Goal: Ask a question

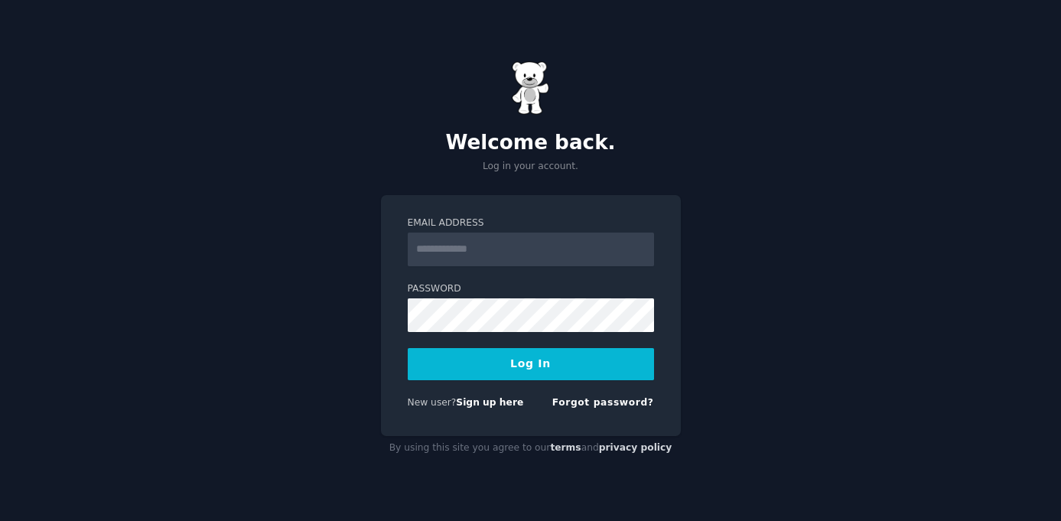
click at [541, 241] on input "Email Address" at bounding box center [531, 249] width 246 height 34
type input "**********"
click at [550, 362] on button "Log In" at bounding box center [531, 364] width 246 height 32
click at [518, 368] on button "Log In" at bounding box center [531, 364] width 246 height 32
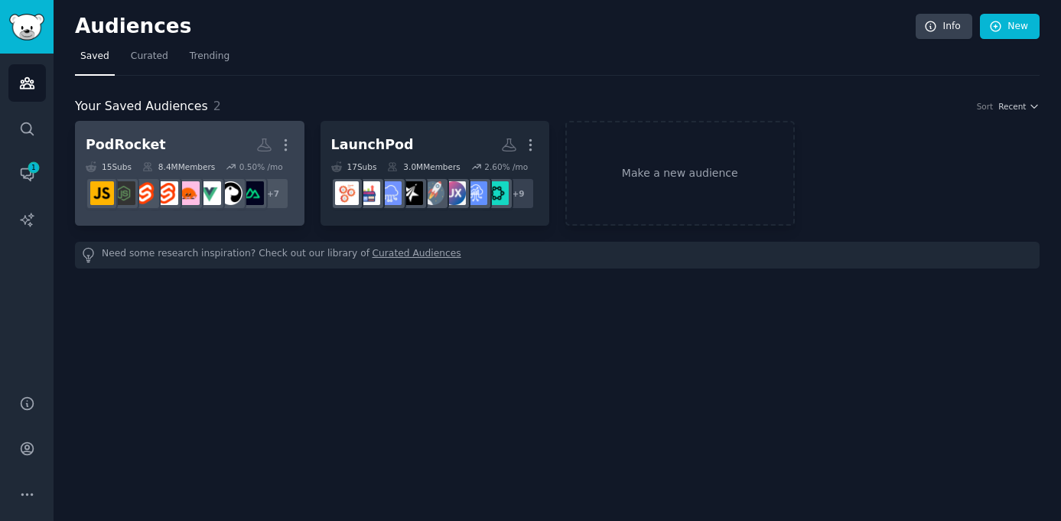
click at [174, 144] on h2 "PodRocket More" at bounding box center [190, 145] width 208 height 27
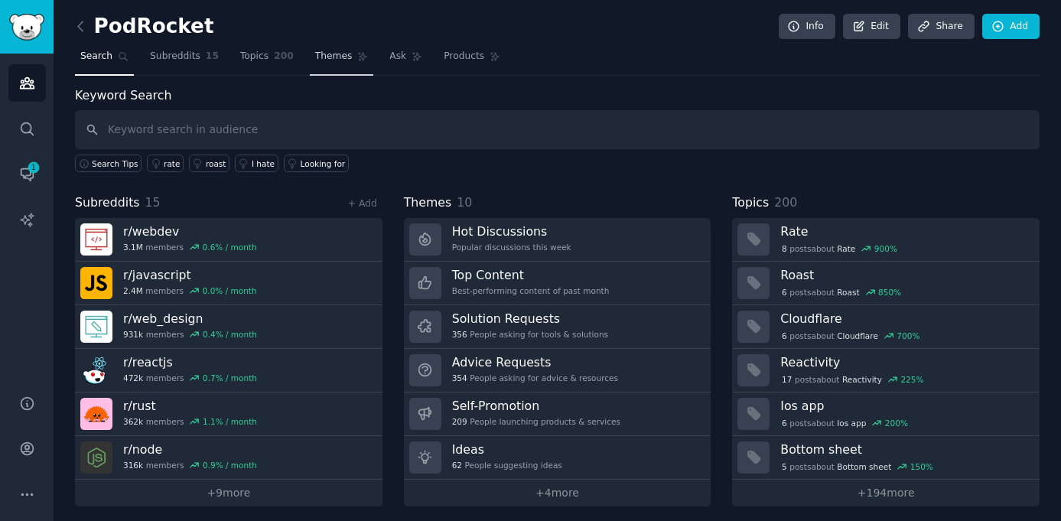
click at [324, 60] on span "Themes" at bounding box center [333, 57] width 37 height 14
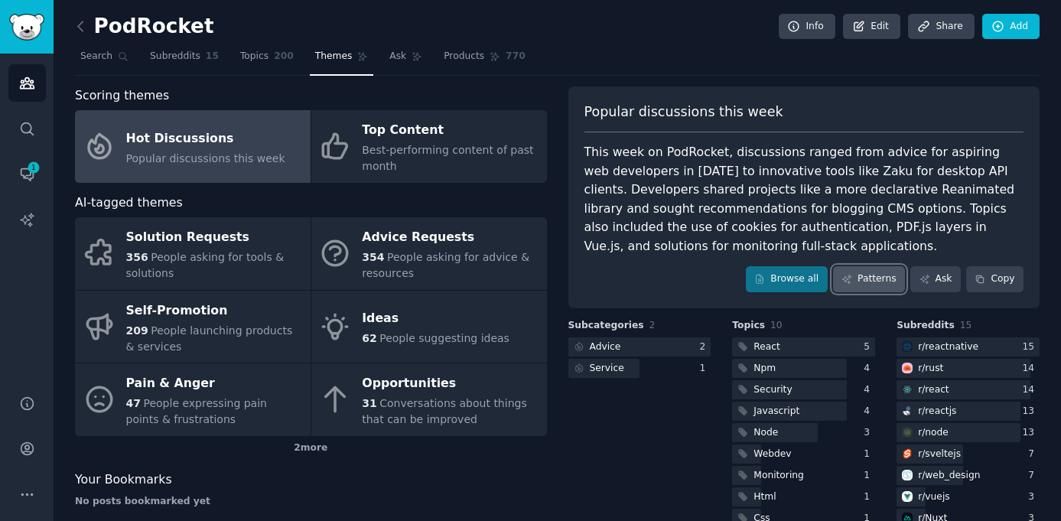
click at [861, 286] on link "Patterns" at bounding box center [869, 279] width 72 height 26
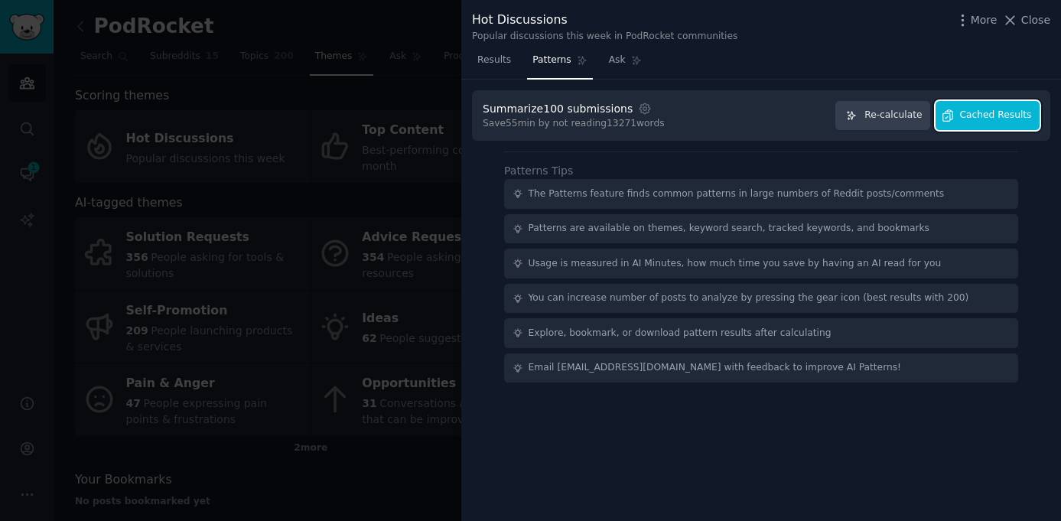
click at [990, 106] on button "Cached Results" at bounding box center [987, 116] width 104 height 30
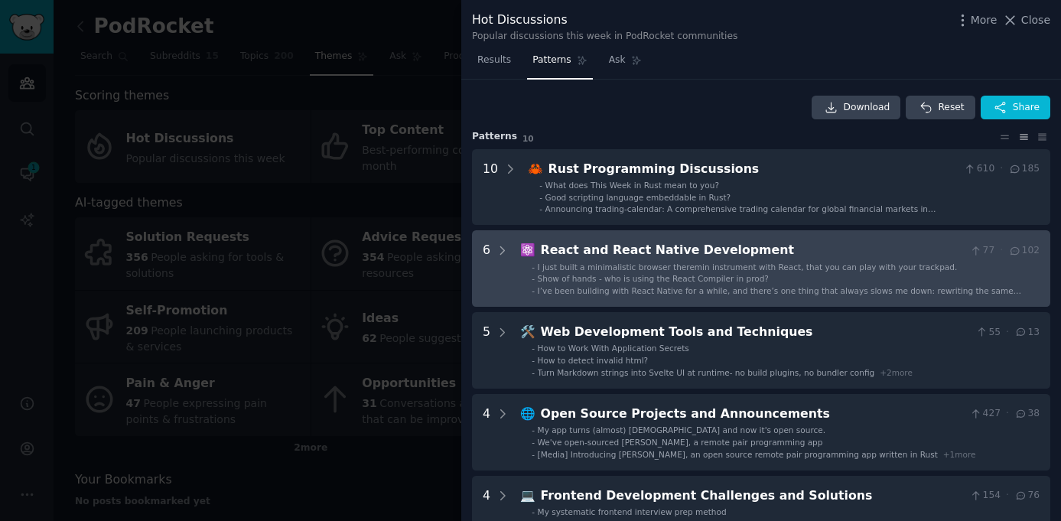
click at [691, 273] on div "Show of hands - who is using the React Compiler in prod?" at bounding box center [653, 278] width 231 height 11
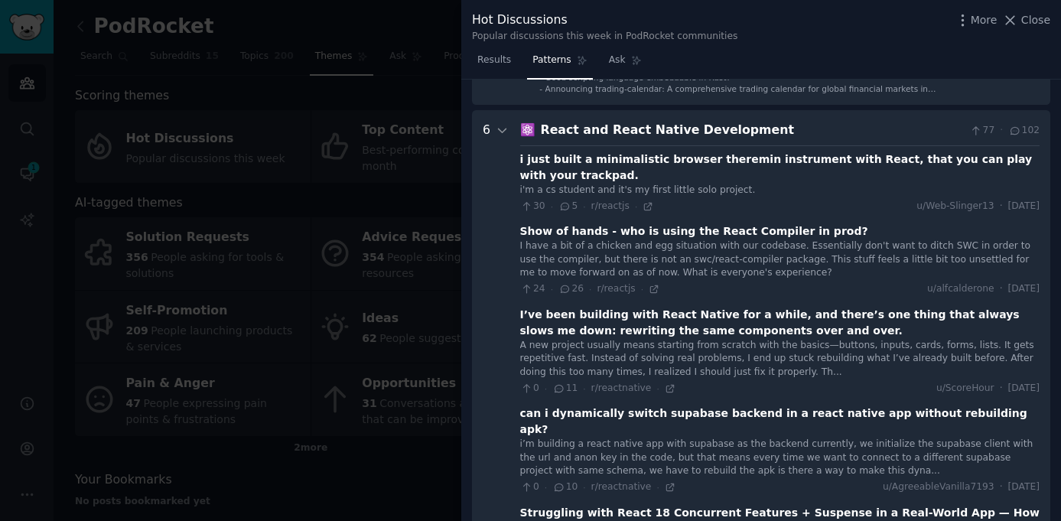
scroll to position [119, 0]
click at [632, 134] on div "React and React Native Development" at bounding box center [753, 131] width 424 height 19
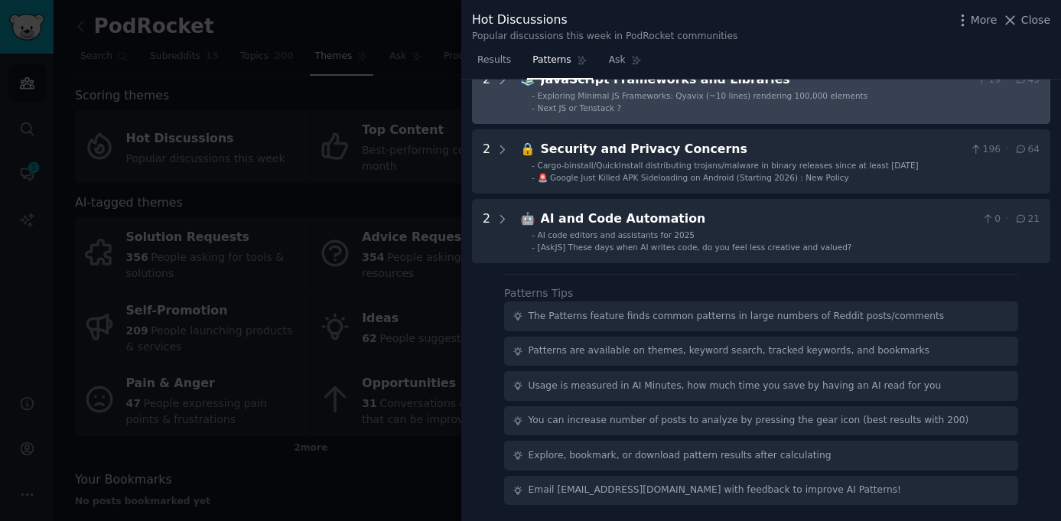
scroll to position [0, 0]
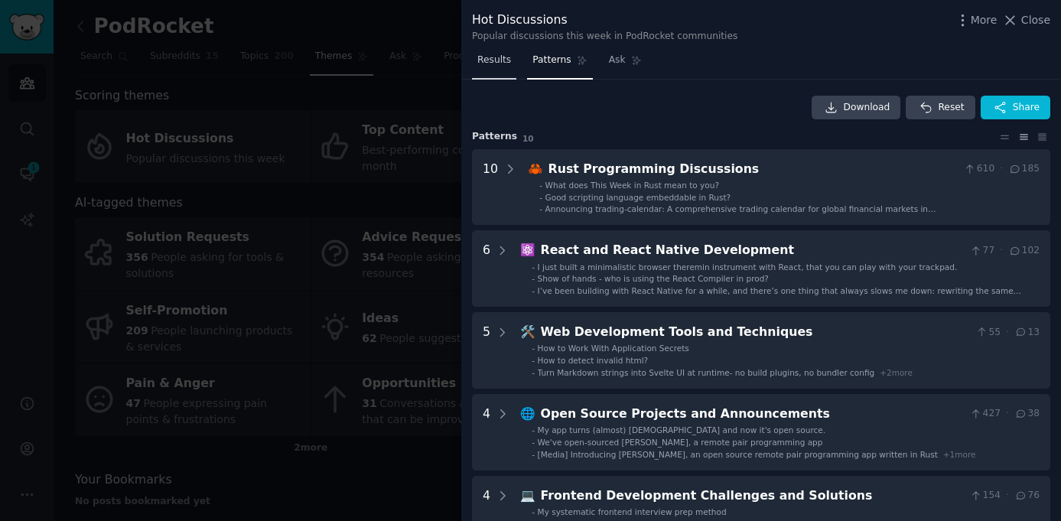
click at [492, 57] on span "Results" at bounding box center [494, 61] width 34 height 14
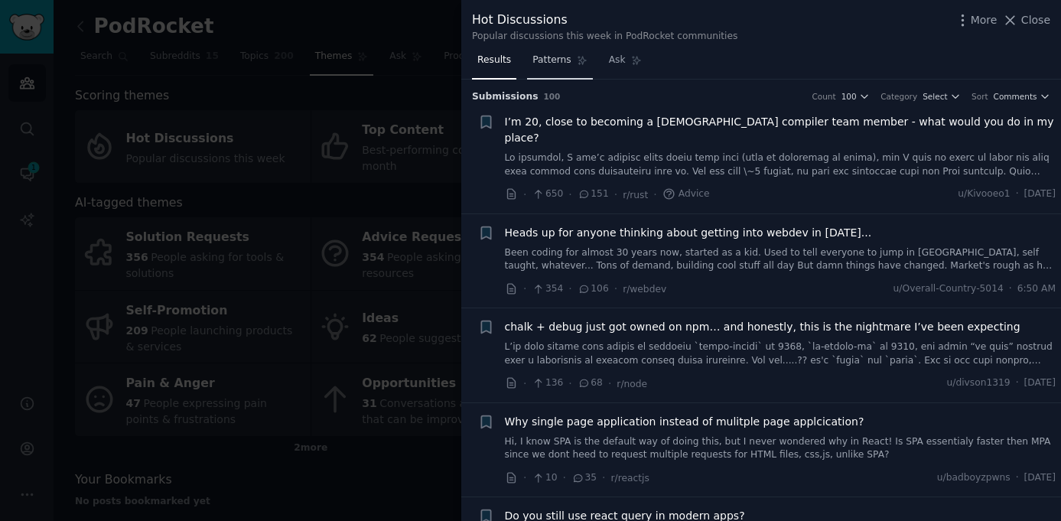
click at [559, 69] on link "Patterns" at bounding box center [559, 63] width 65 height 31
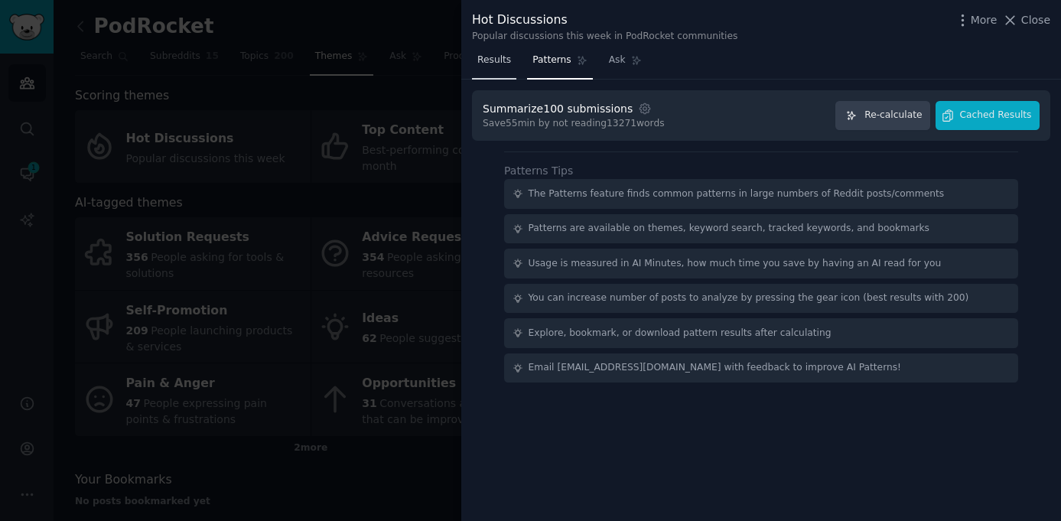
click at [493, 66] on span "Results" at bounding box center [494, 61] width 34 height 14
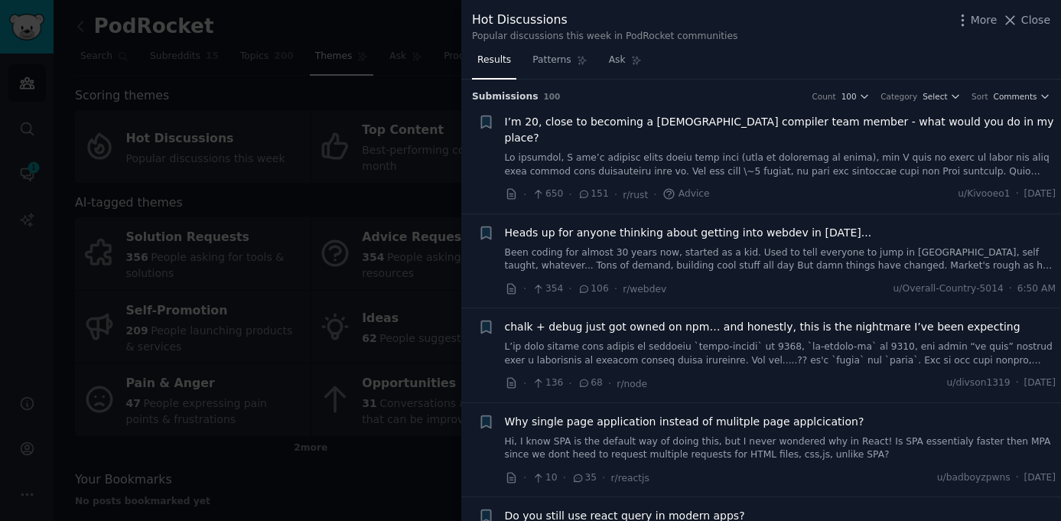
click at [489, 54] on span "Results" at bounding box center [494, 61] width 34 height 14
click at [379, 232] on div at bounding box center [530, 260] width 1061 height 521
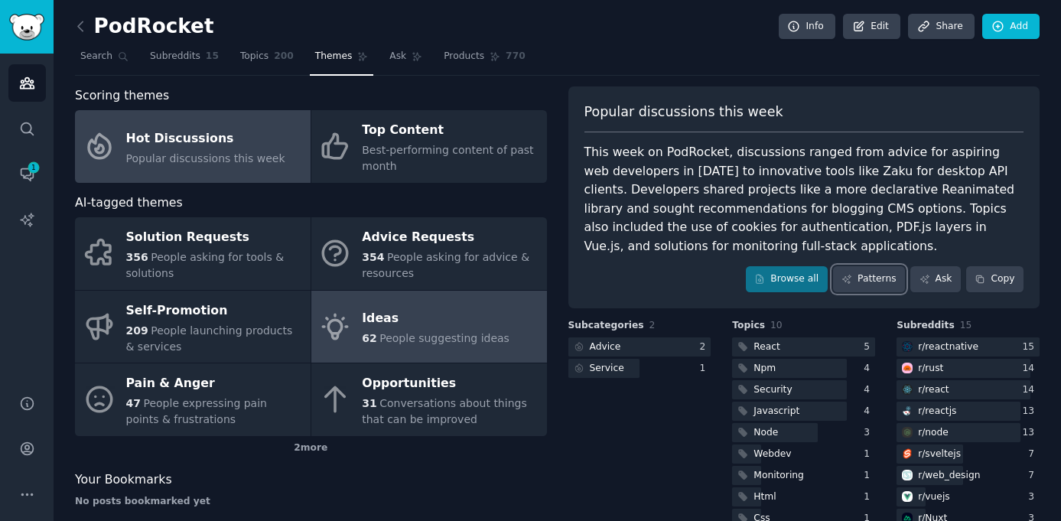
scroll to position [75, 0]
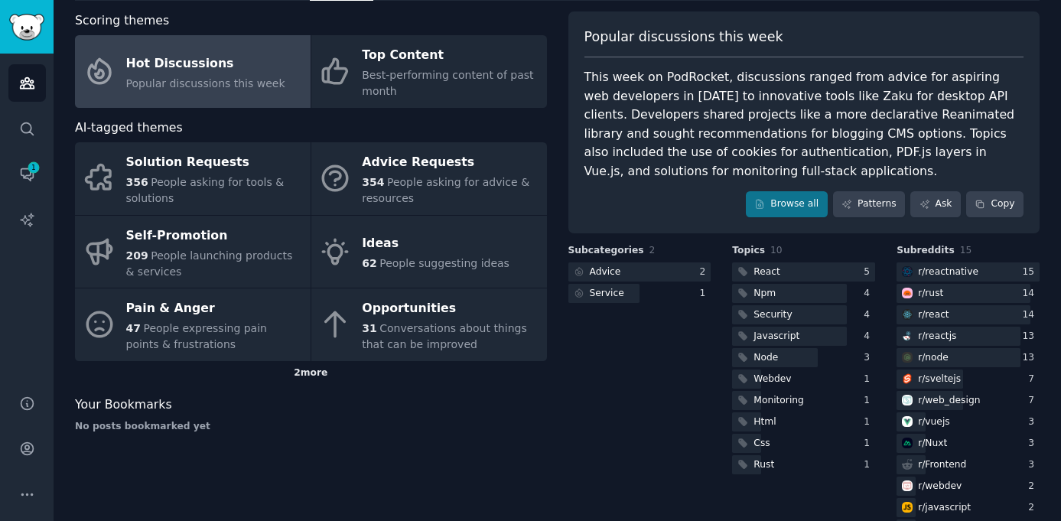
click at [311, 379] on div "2 more" at bounding box center [311, 373] width 472 height 24
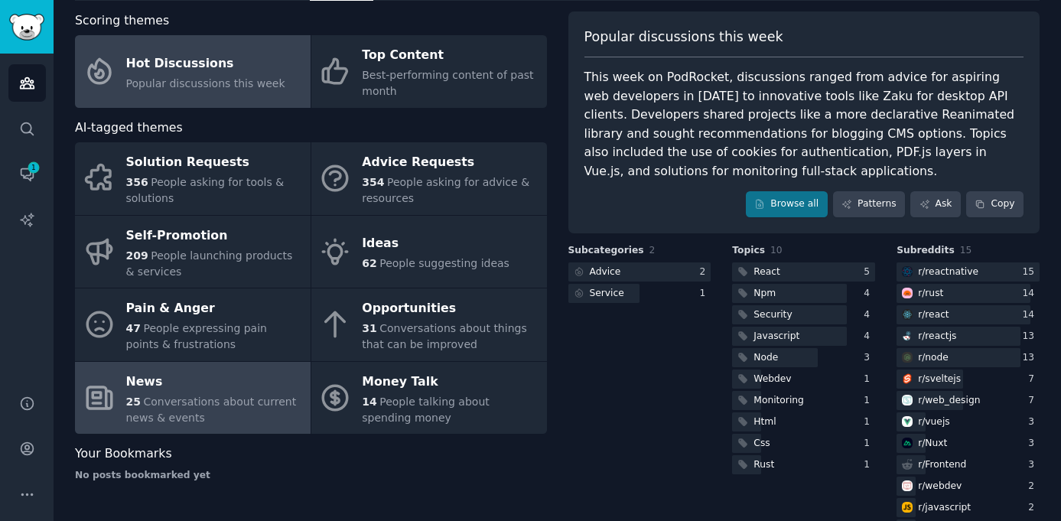
click at [243, 414] on div "25 Conversations about current news & events" at bounding box center [214, 410] width 177 height 32
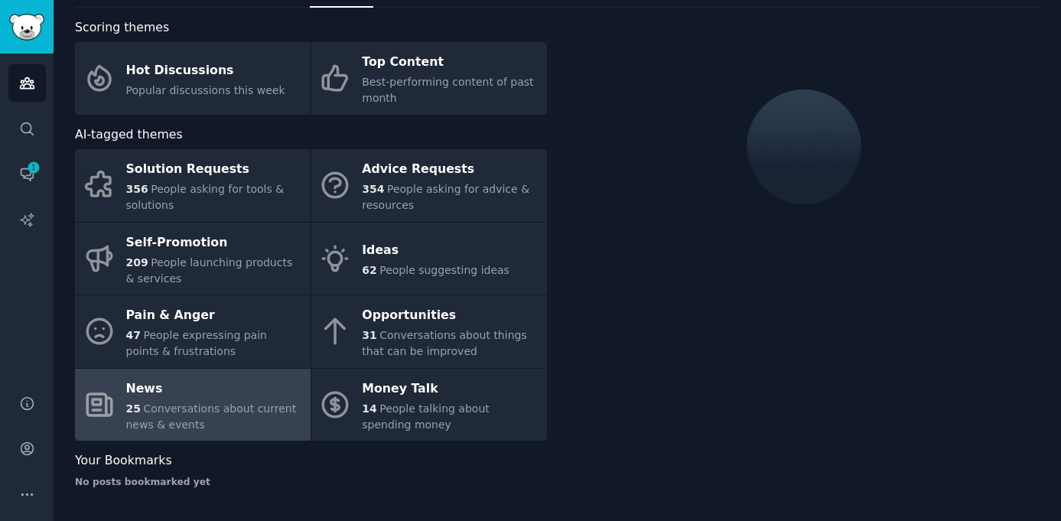
scroll to position [70, 0]
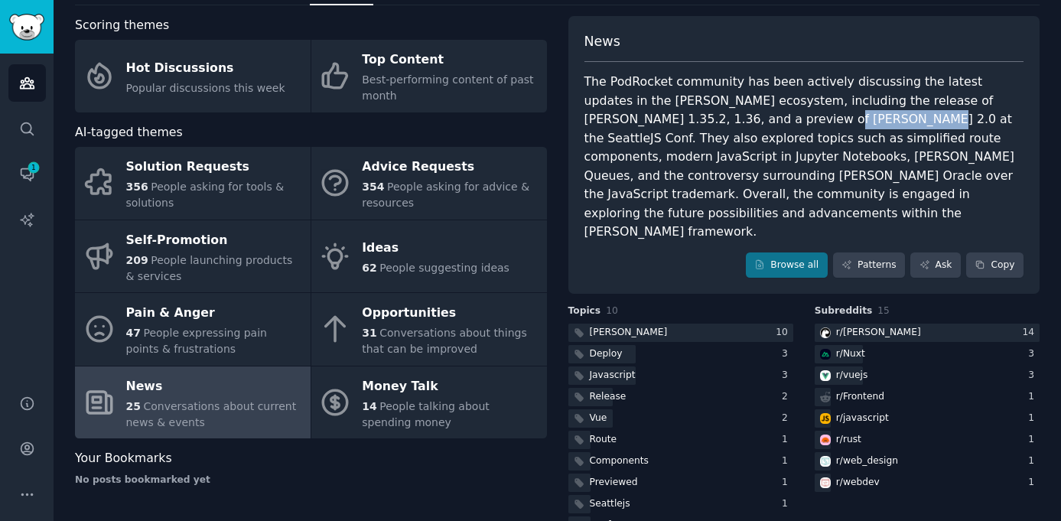
drag, startPoint x: 762, startPoint y: 121, endPoint x: 684, endPoint y: 117, distance: 78.1
click at [684, 117] on div "The PodRocket community has been actively discussing the latest updates in the …" at bounding box center [804, 157] width 440 height 169
copy div "SeattleJS Conf"
click at [743, 161] on div "The PodRocket community has been actively discussing the latest updates in the …" at bounding box center [804, 157] width 440 height 169
click at [758, 259] on icon at bounding box center [759, 264] width 11 height 11
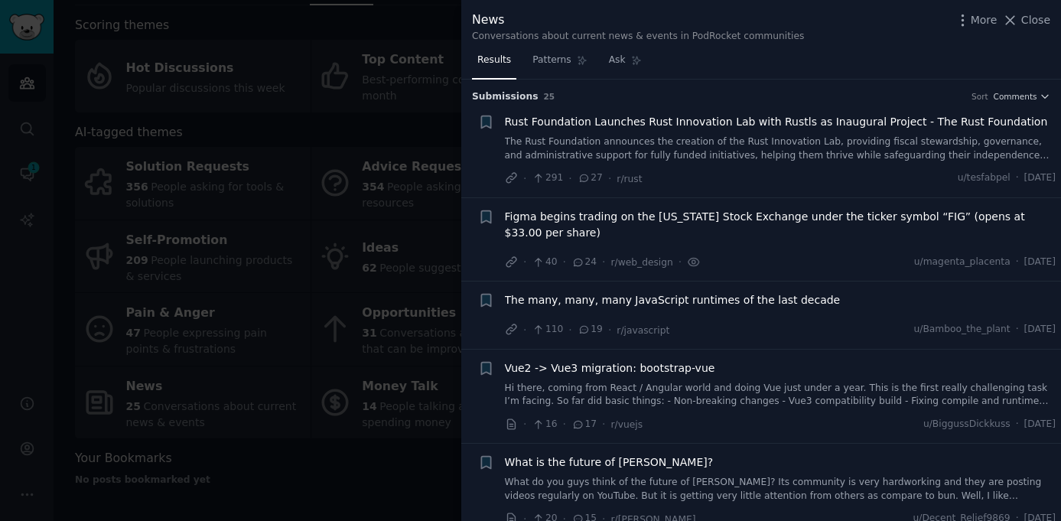
click at [732, 167] on div "Rust Foundation Launches Rust Innovation Lab with Rustls as Inaugural Project -…" at bounding box center [780, 150] width 551 height 73
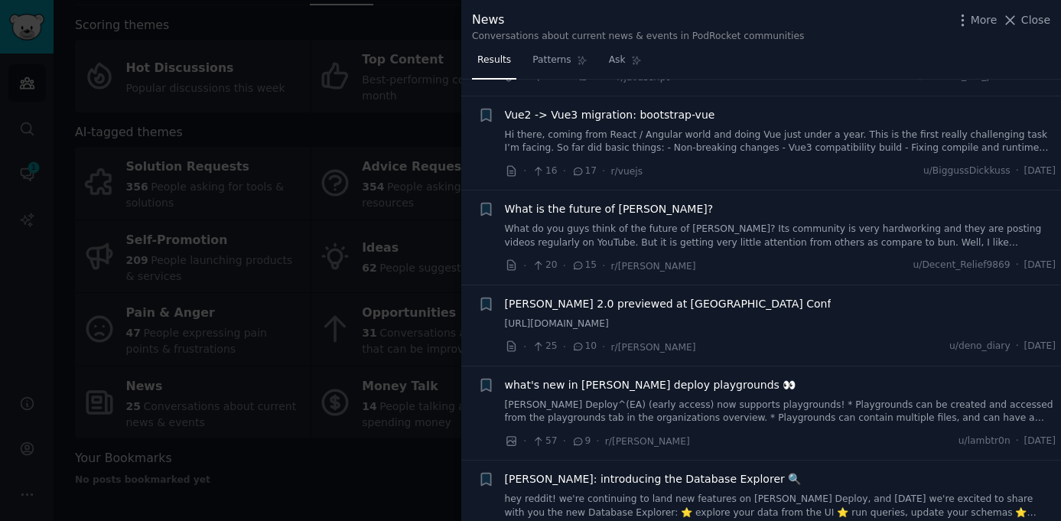
scroll to position [256, 0]
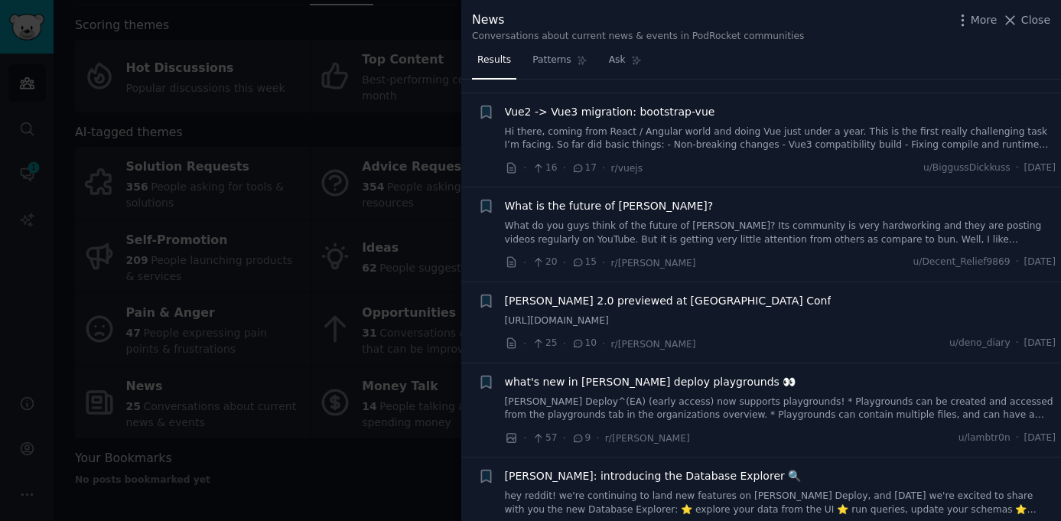
click at [665, 310] on div "[PERSON_NAME] 2.0 previewed at [GEOGRAPHIC_DATA] Conf [URL][DOMAIN_NAME]" at bounding box center [780, 310] width 551 height 35
click at [681, 298] on span "[PERSON_NAME] 2.0 previewed at [GEOGRAPHIC_DATA] Conf" at bounding box center [668, 301] width 327 height 16
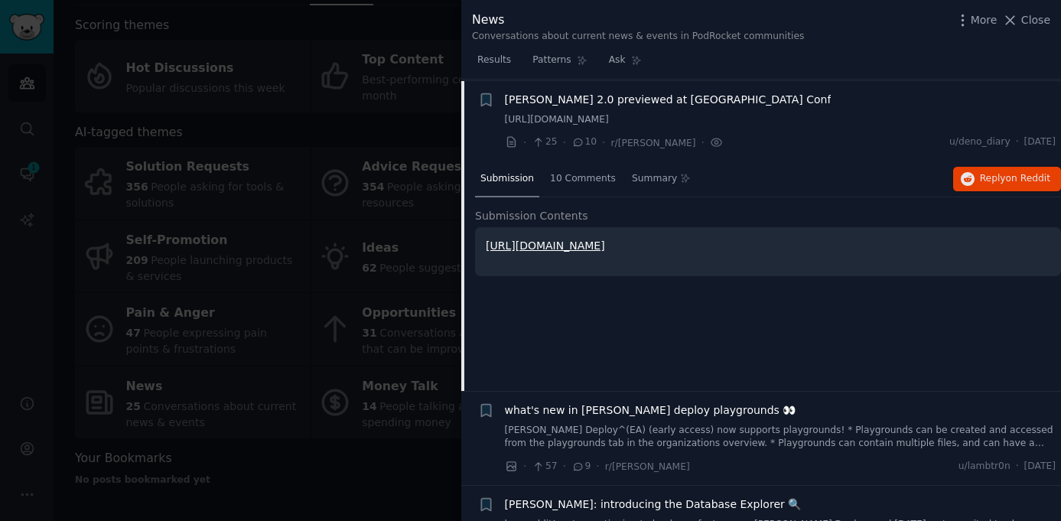
scroll to position [459, 0]
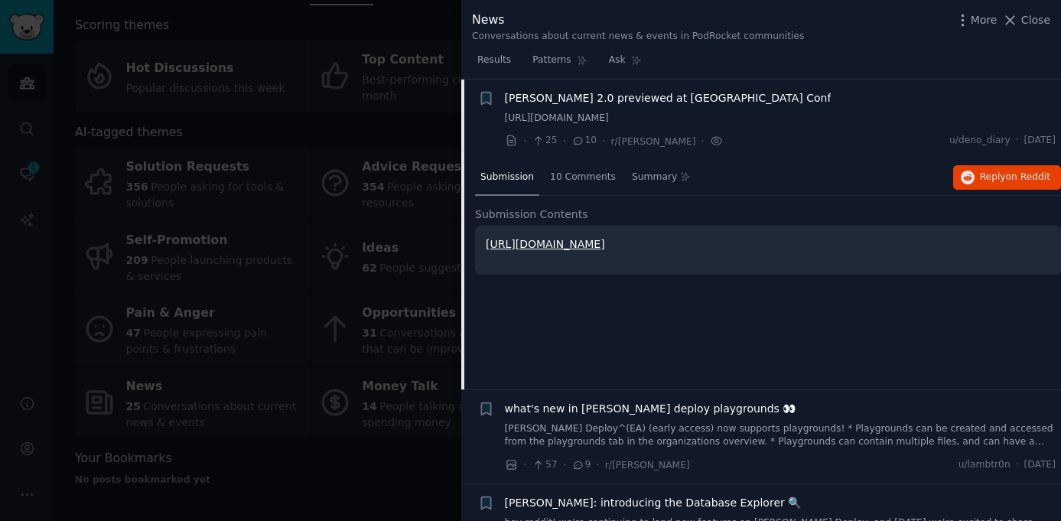
click at [563, 243] on link "[URL][DOMAIN_NAME]" at bounding box center [545, 244] width 119 height 12
click at [748, 119] on link "[URL][DOMAIN_NAME]" at bounding box center [780, 119] width 551 height 14
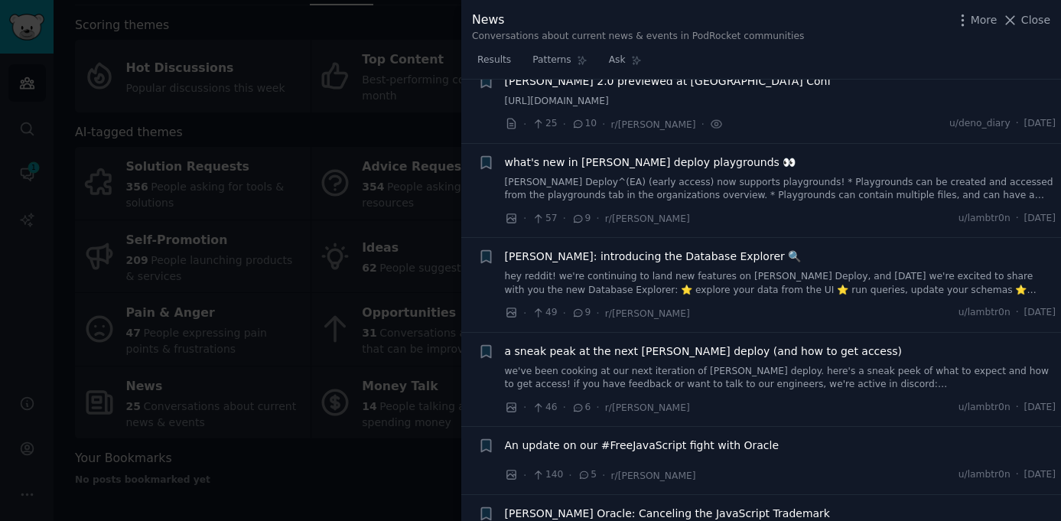
scroll to position [460, 0]
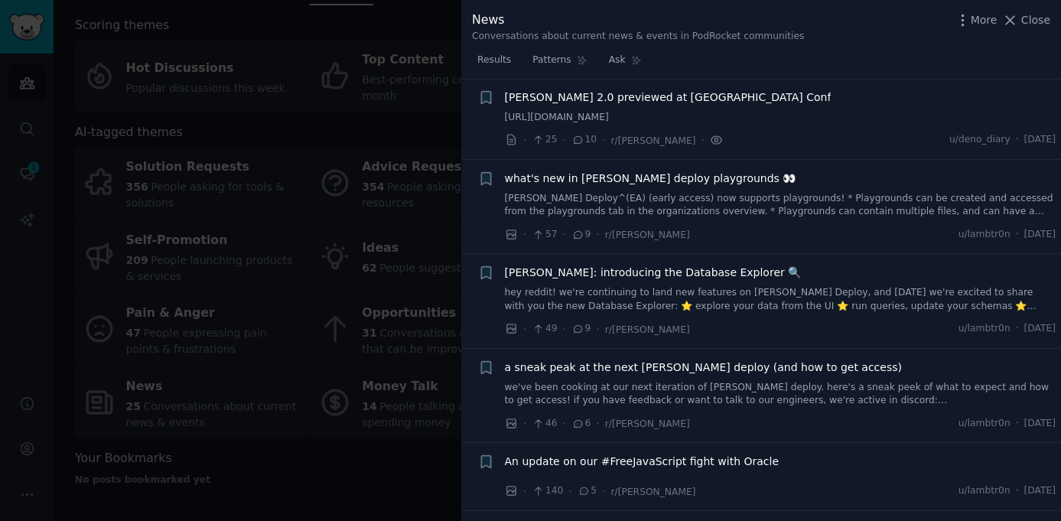
click at [710, 140] on icon at bounding box center [717, 140] width 14 height 16
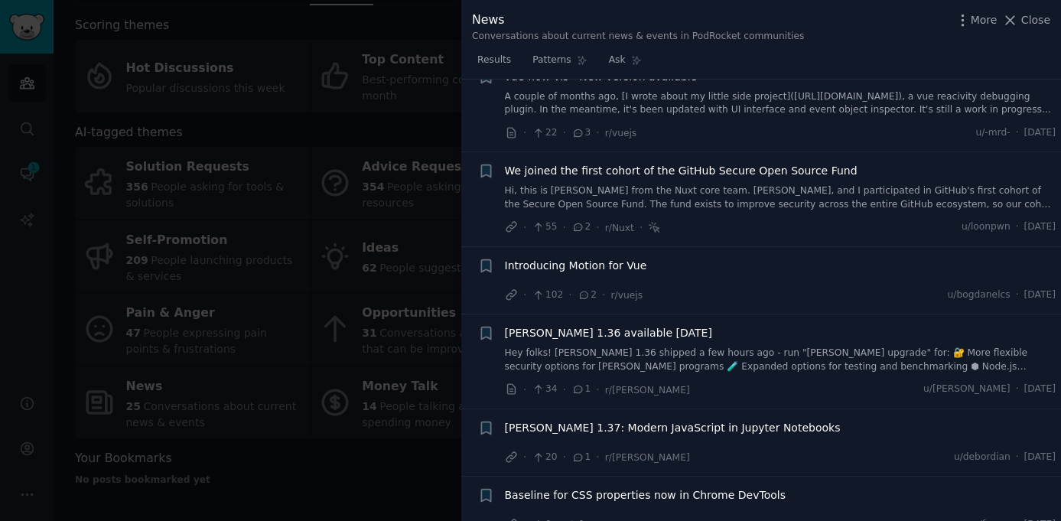
scroll to position [1088, 0]
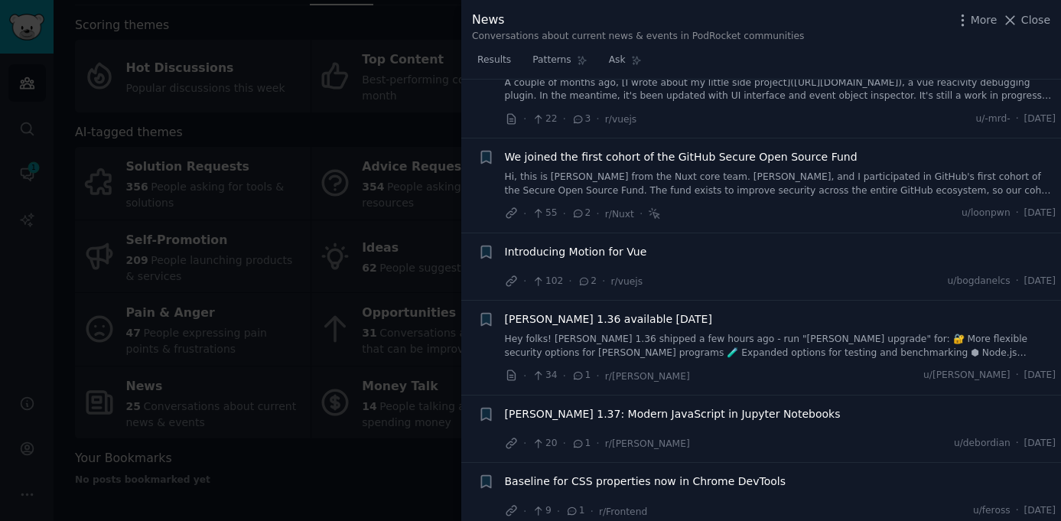
click at [288, 318] on div at bounding box center [530, 260] width 1061 height 521
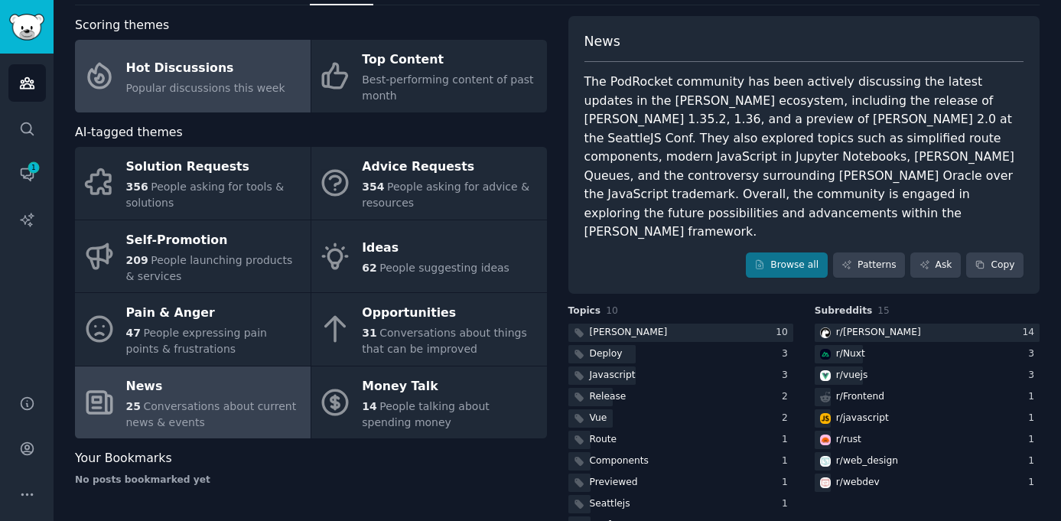
click at [228, 102] on link "Hot Discussions Popular discussions this week" at bounding box center [193, 76] width 236 height 73
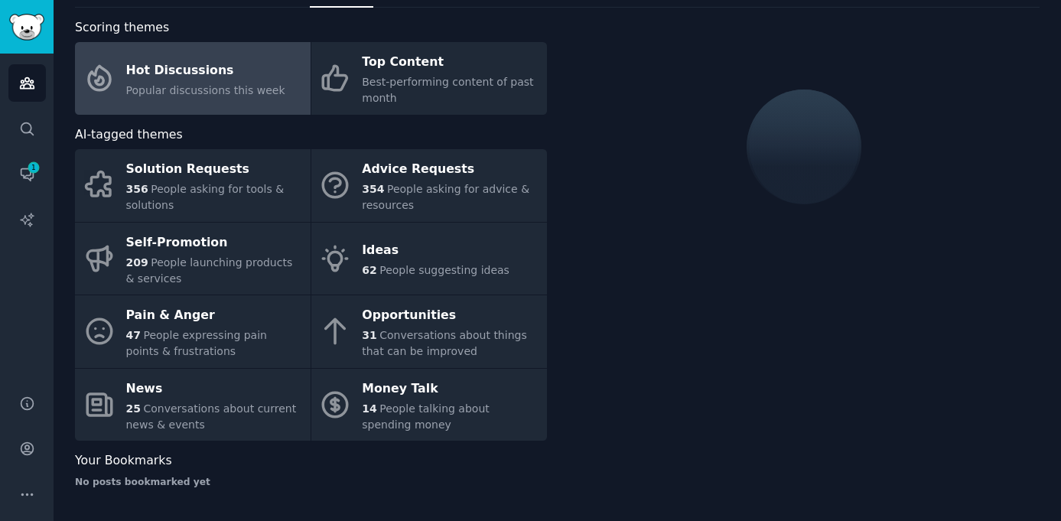
scroll to position [70, 0]
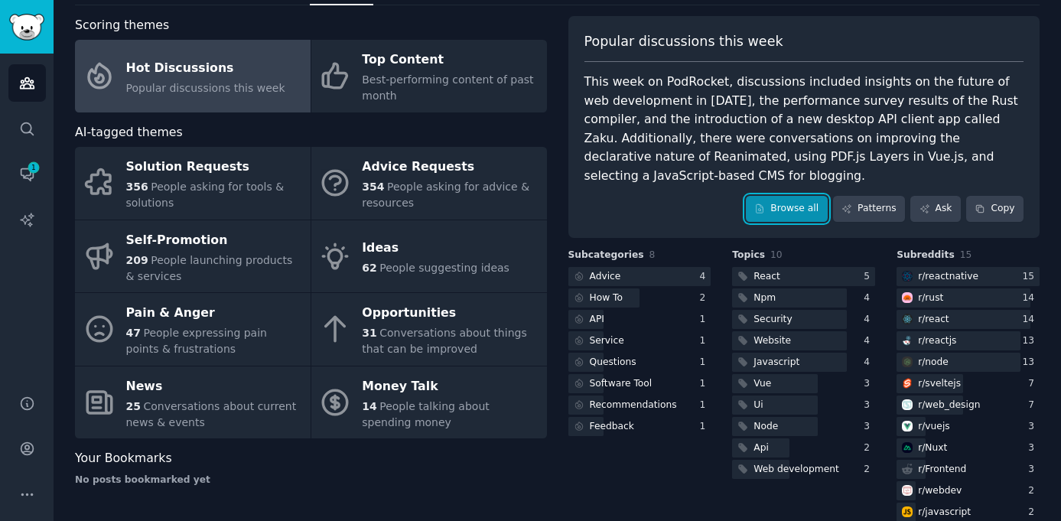
click at [790, 196] on link "Browse all" at bounding box center [787, 209] width 82 height 26
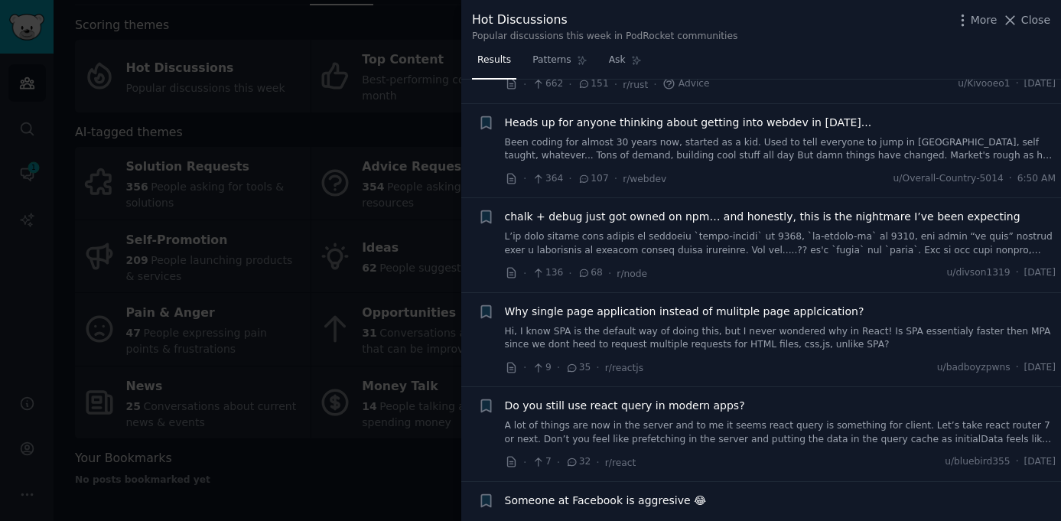
scroll to position [114, 0]
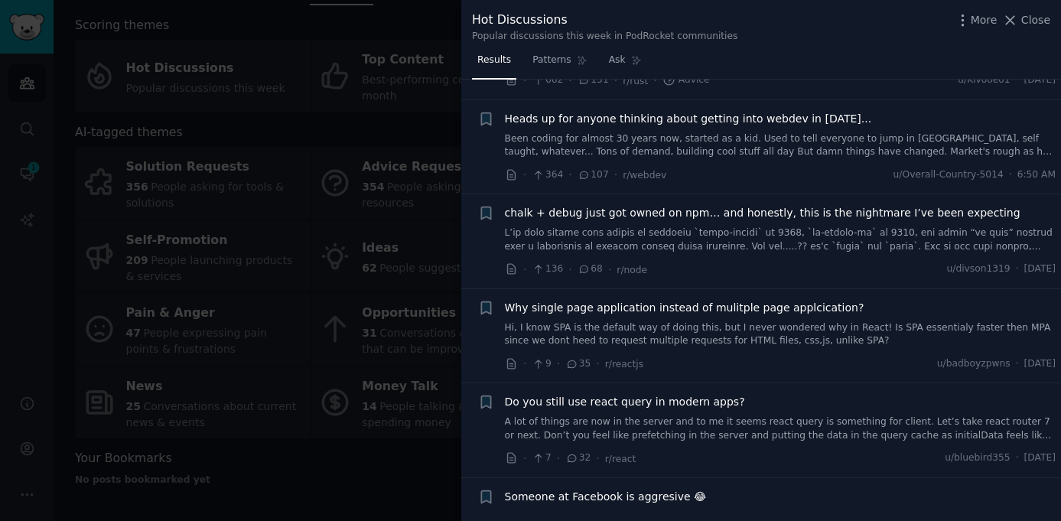
click at [778, 236] on link at bounding box center [780, 239] width 551 height 27
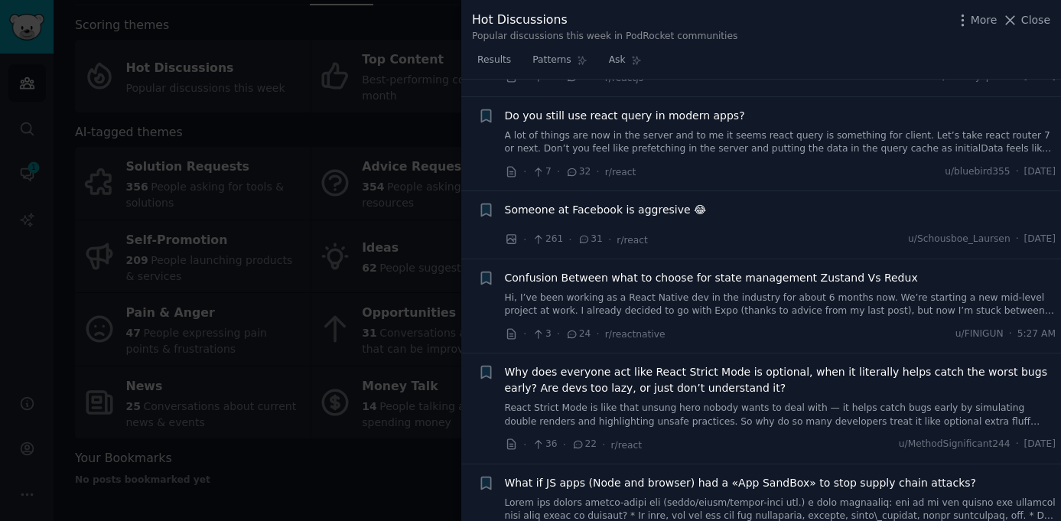
scroll to position [892, 0]
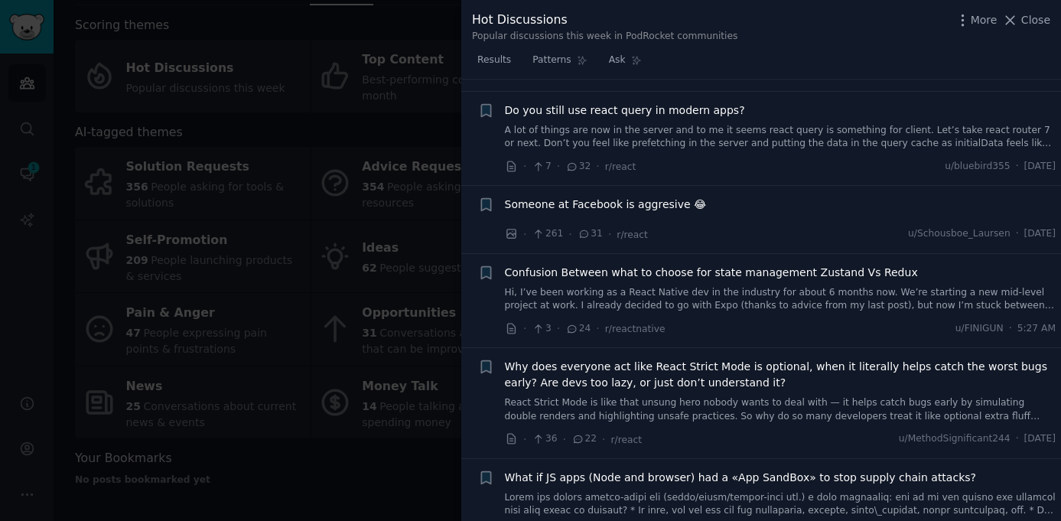
click at [761, 226] on div "· 261 · 31 · r/react u/Schousboe_Laursen · [DATE]" at bounding box center [780, 234] width 551 height 16
click at [689, 197] on span "Someone at Facebook is aggresive 😂" at bounding box center [606, 205] width 202 height 16
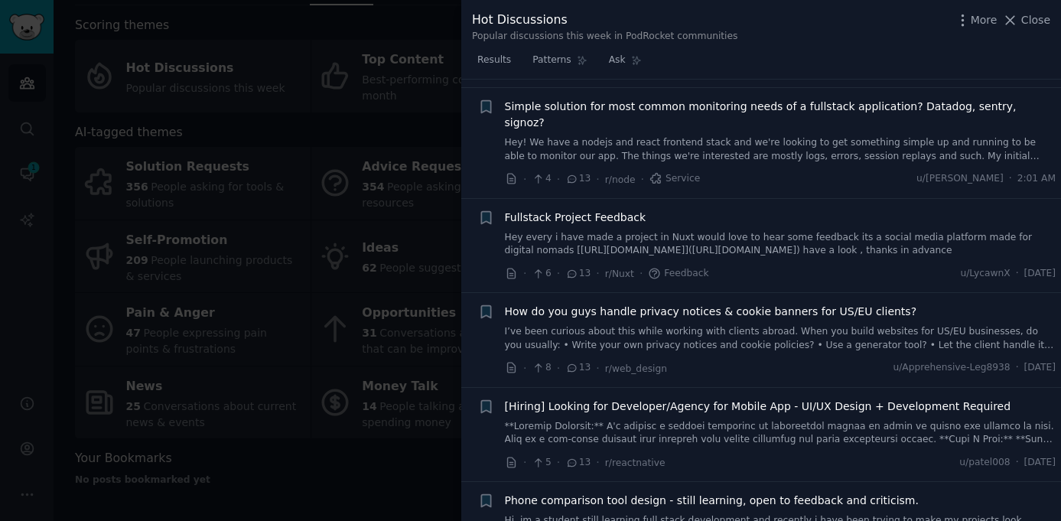
scroll to position [1626, 0]
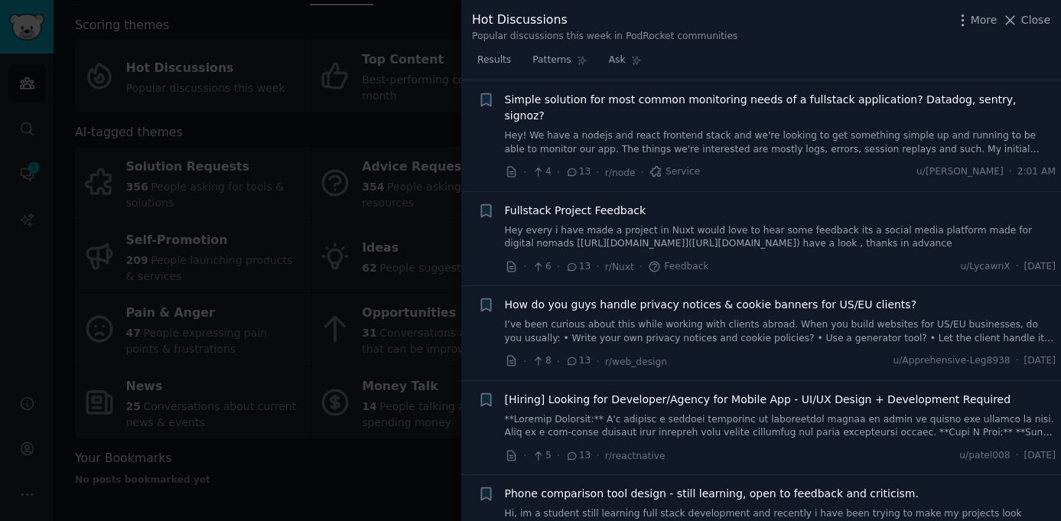
click at [395, 249] on div at bounding box center [530, 260] width 1061 height 521
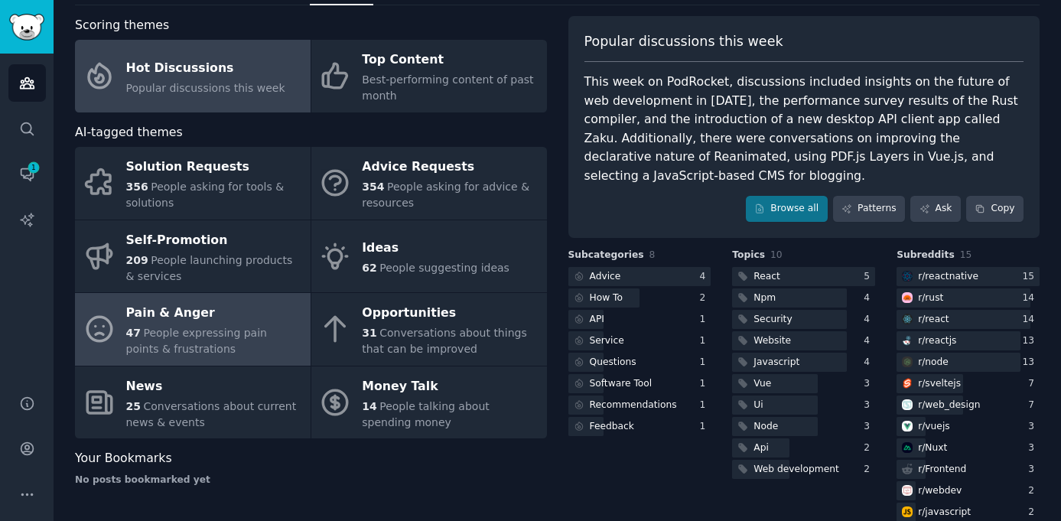
click at [229, 315] on div "Pain & Anger" at bounding box center [214, 313] width 177 height 24
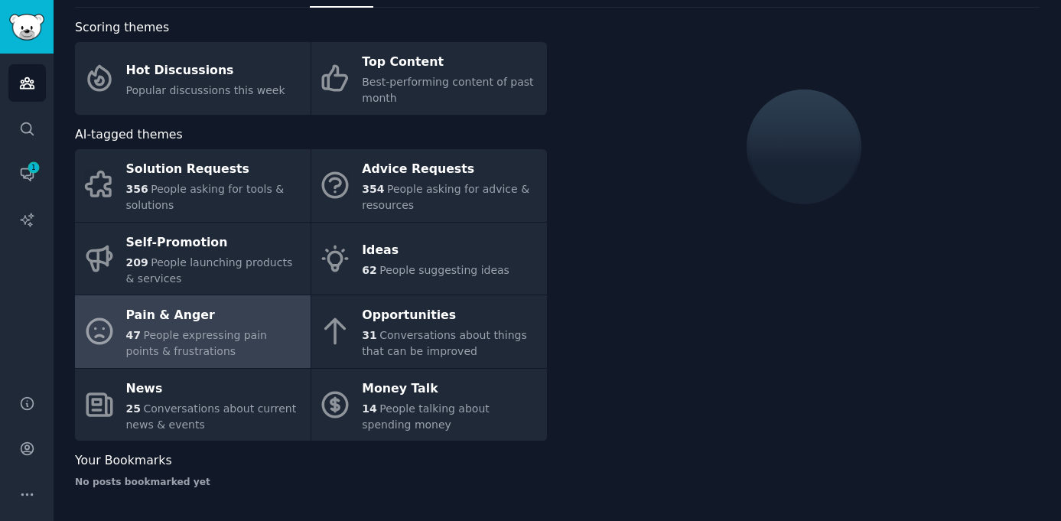
scroll to position [70, 0]
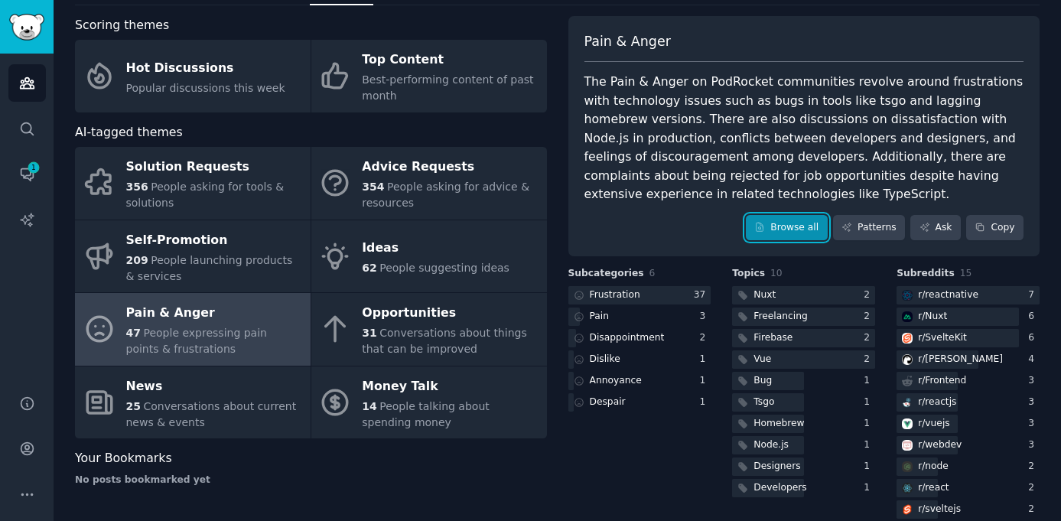
click at [783, 225] on link "Browse all" at bounding box center [787, 228] width 82 height 26
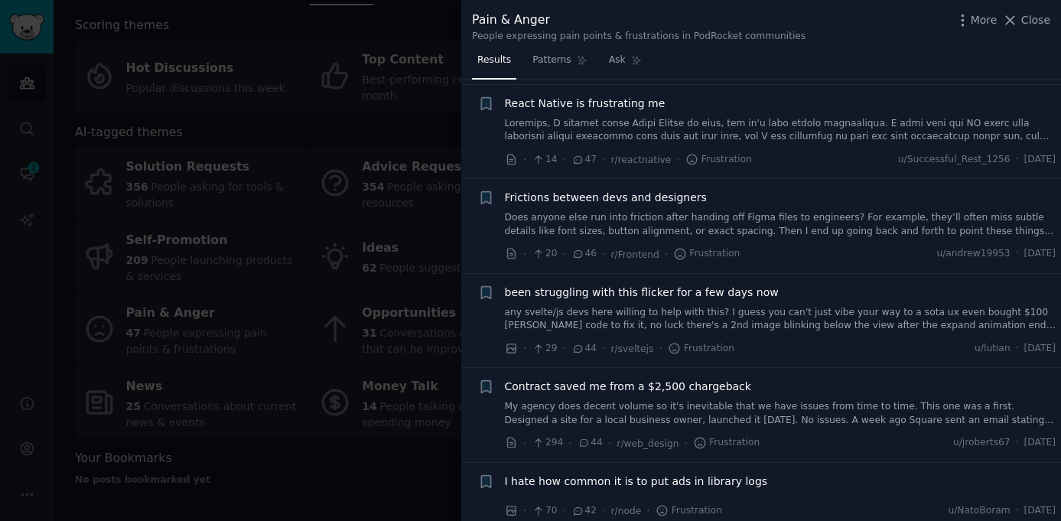
scroll to position [405, 0]
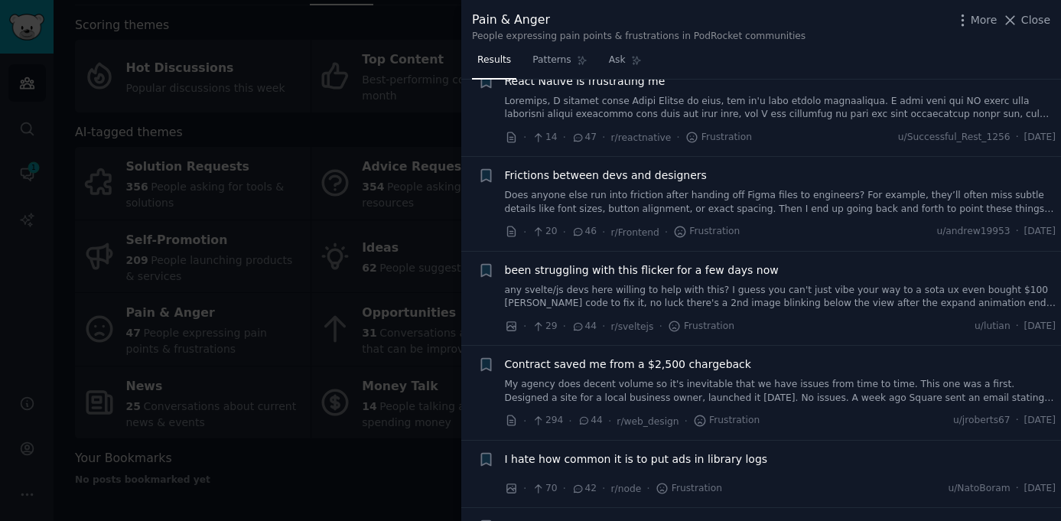
click at [375, 354] on div at bounding box center [530, 260] width 1061 height 521
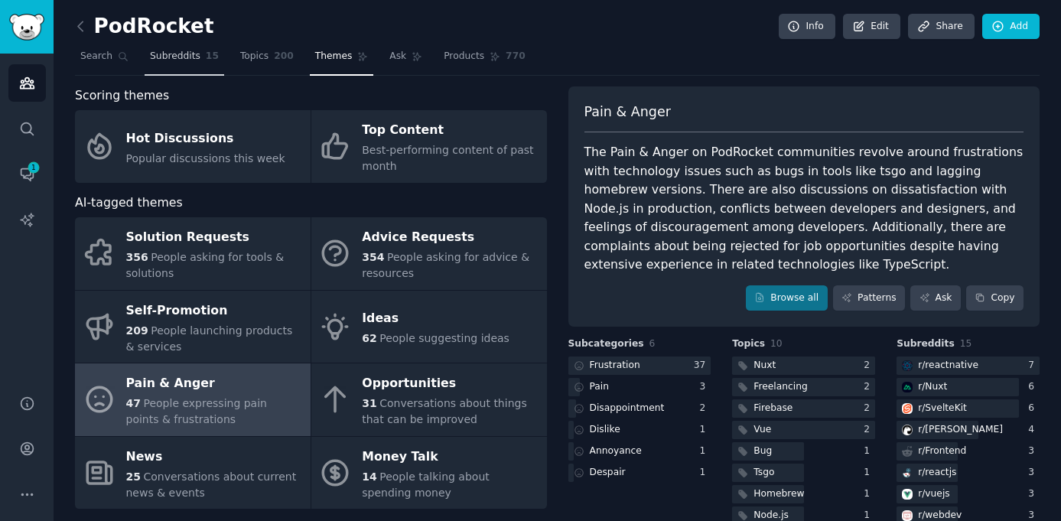
click at [177, 62] on span "Subreddits" at bounding box center [175, 57] width 50 height 14
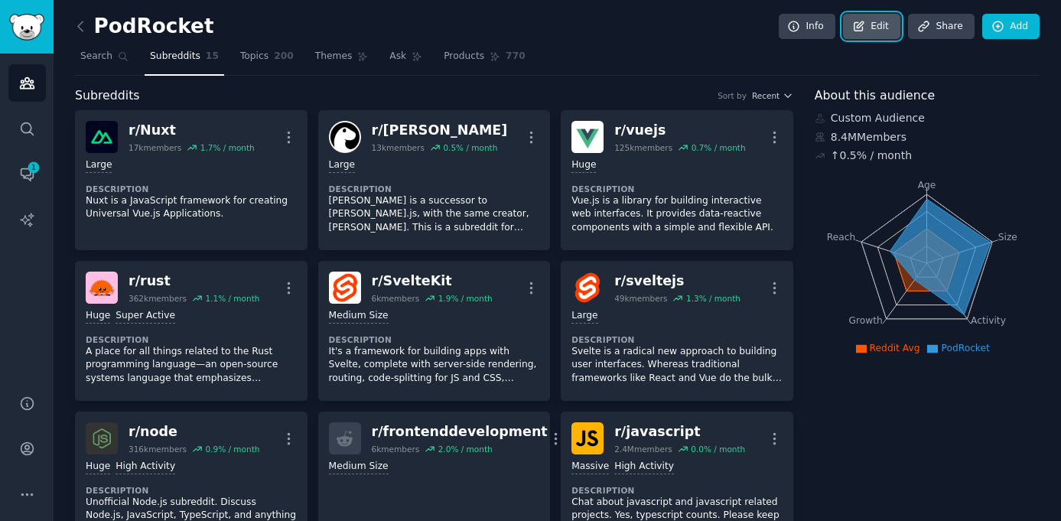
click at [864, 28] on link "Edit" at bounding box center [871, 27] width 57 height 26
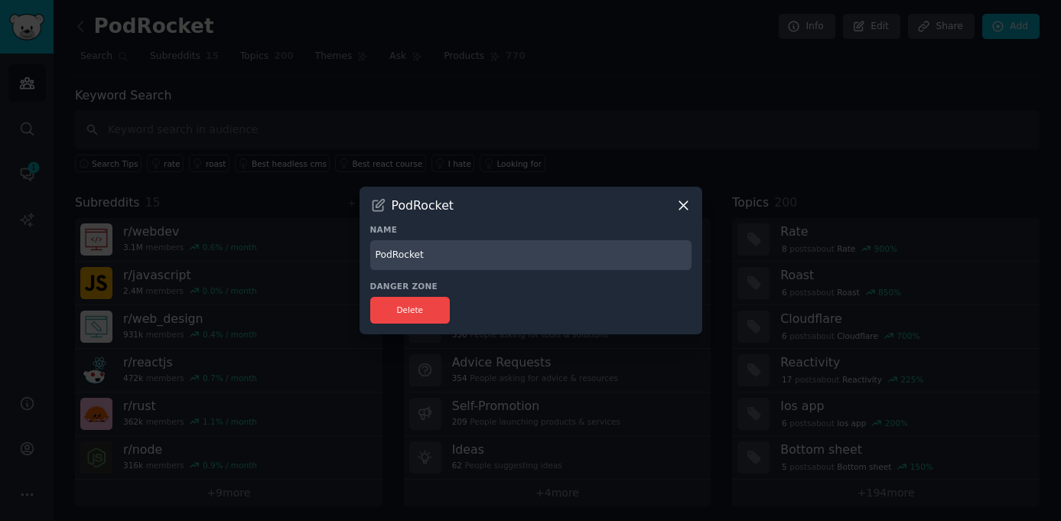
click at [679, 202] on icon at bounding box center [683, 206] width 8 height 8
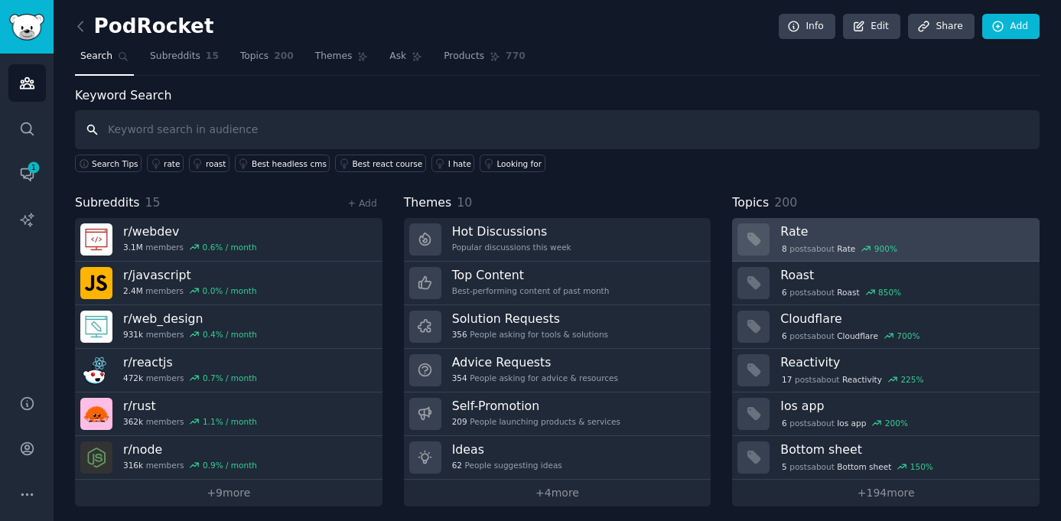
scroll to position [6, 0]
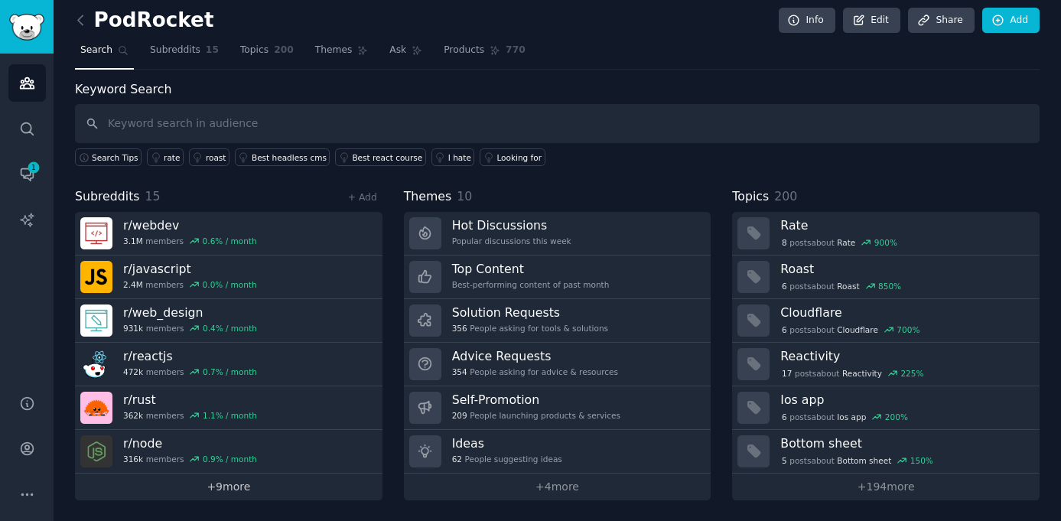
click at [221, 473] on link "+ 9 more" at bounding box center [228, 486] width 307 height 27
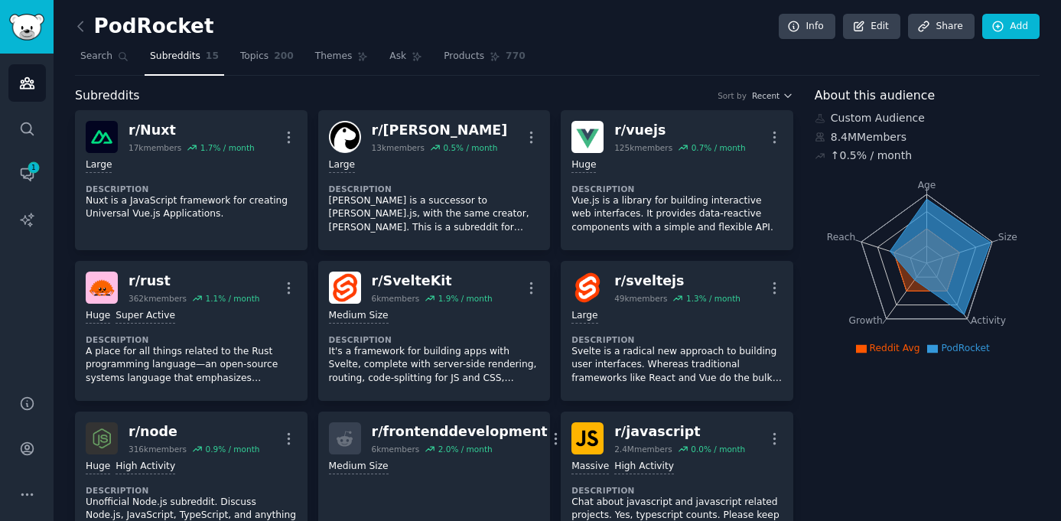
click at [1011, 29] on link "Add" at bounding box center [1010, 27] width 57 height 26
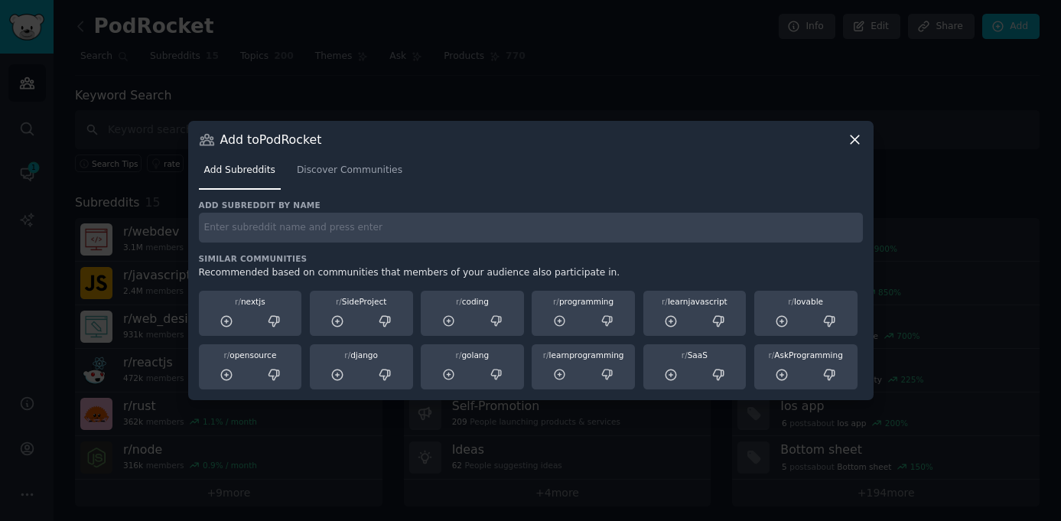
click at [367, 228] on input "text" at bounding box center [531, 228] width 664 height 30
paste input "r/ExperiencedDevs"
type input "r/ExperiencedDevs"
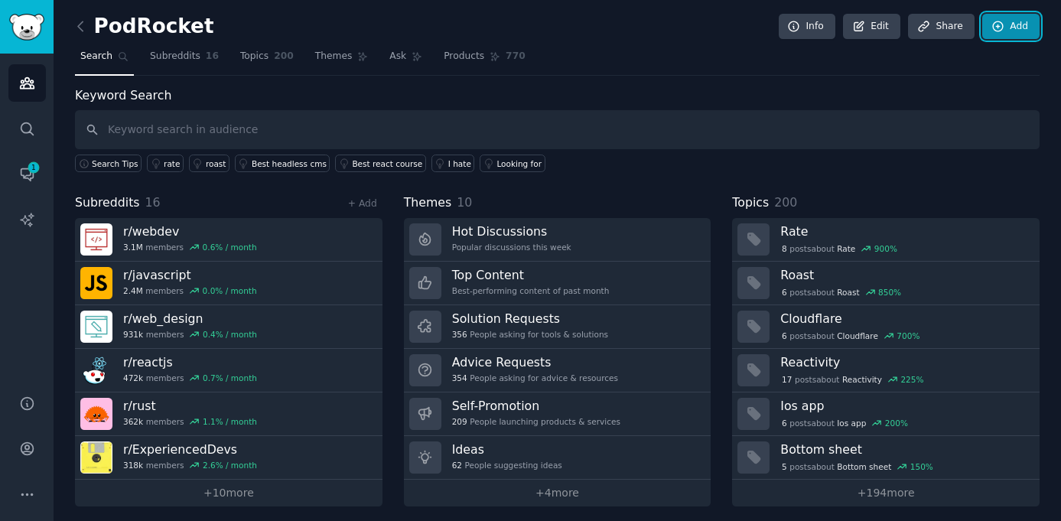
click at [1005, 30] on link "Add" at bounding box center [1010, 27] width 57 height 26
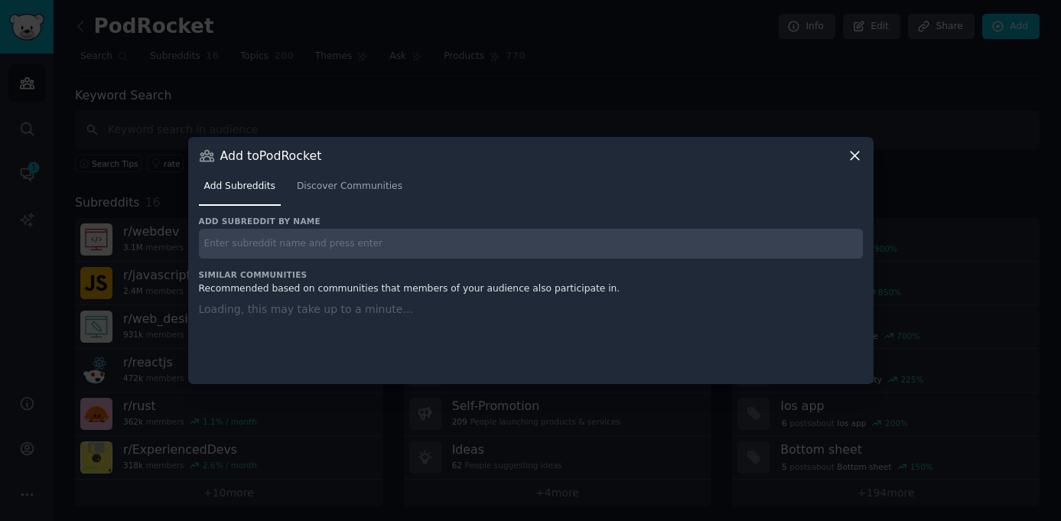
click at [284, 253] on input "text" at bounding box center [531, 244] width 664 height 30
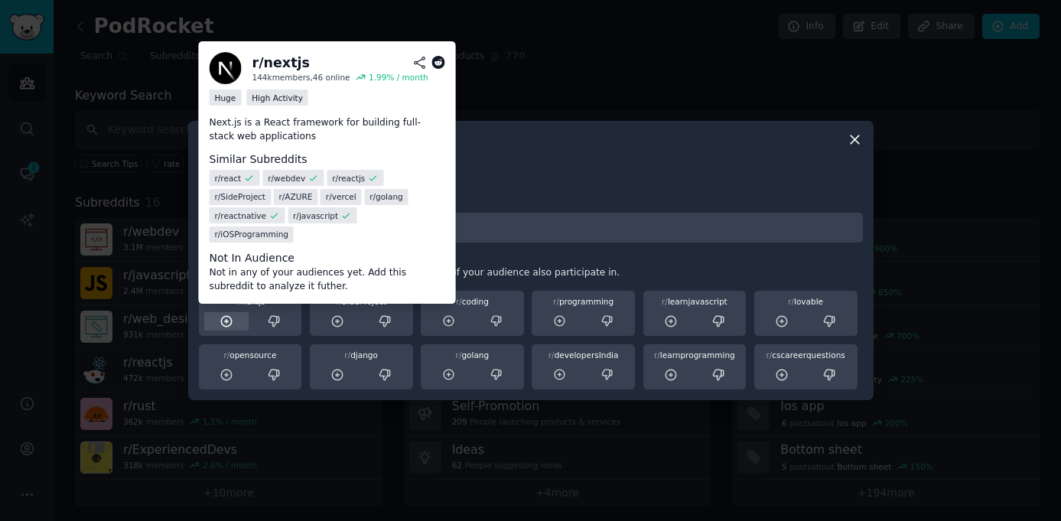
click at [223, 320] on icon at bounding box center [226, 321] width 14 height 14
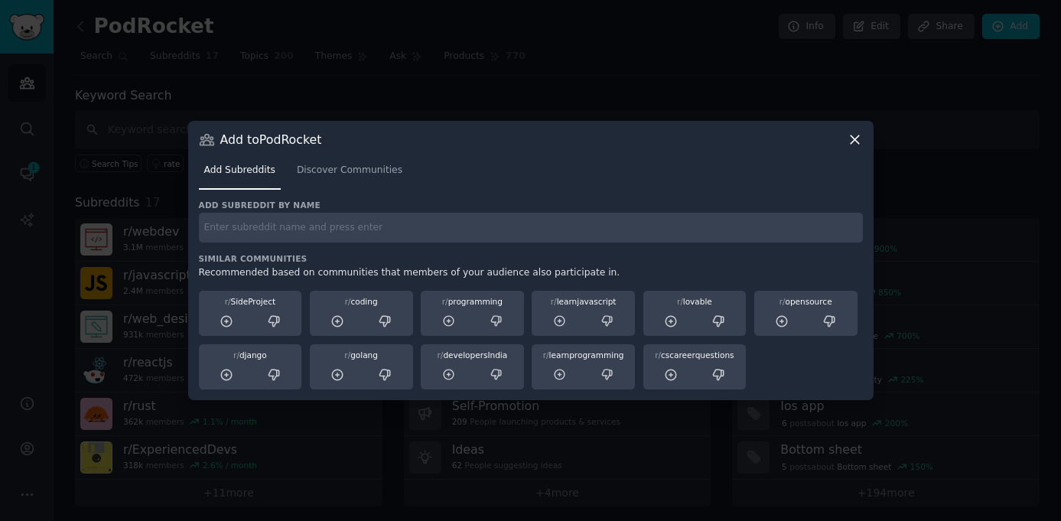
click at [571, 204] on h3 "Add subreddit by name" at bounding box center [531, 205] width 664 height 11
click at [645, 180] on nav "Add Subreddits Discover Communities" at bounding box center [531, 173] width 664 height 31
click at [694, 206] on h3 "Add subreddit by name" at bounding box center [531, 205] width 664 height 11
click at [687, 222] on input "text" at bounding box center [531, 228] width 664 height 30
type input "w"
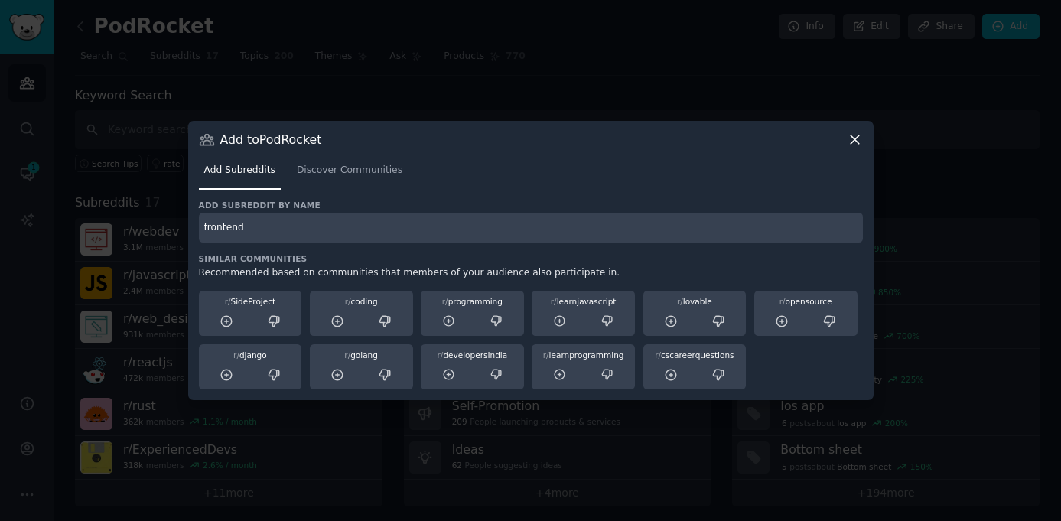
type input "frontend"
click at [637, 206] on h3 "Add subreddit by name" at bounding box center [531, 205] width 664 height 11
click at [369, 164] on span "Discover Communities" at bounding box center [350, 171] width 106 height 14
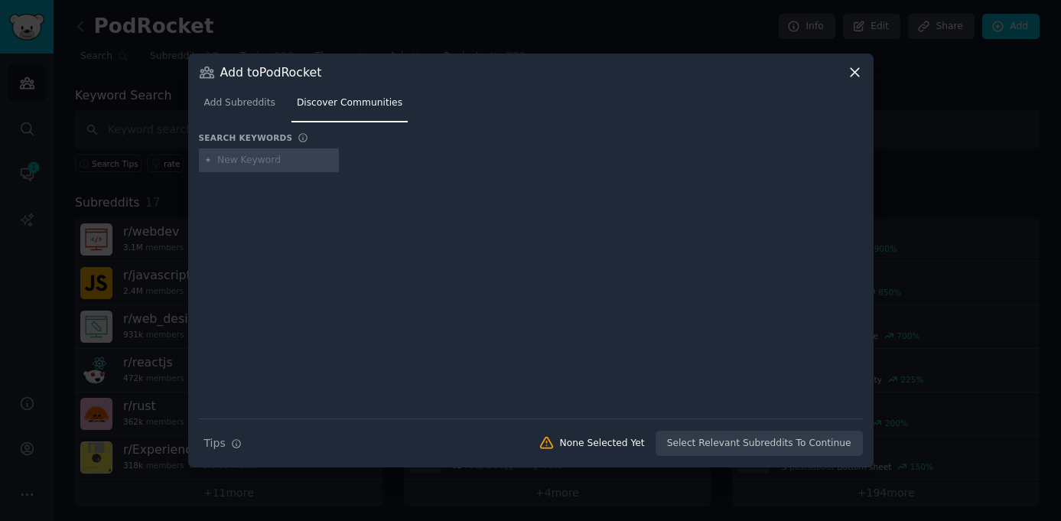
click at [357, 266] on div at bounding box center [531, 284] width 664 height 214
click at [261, 154] on input "text" at bounding box center [275, 161] width 116 height 14
type input "frontend"
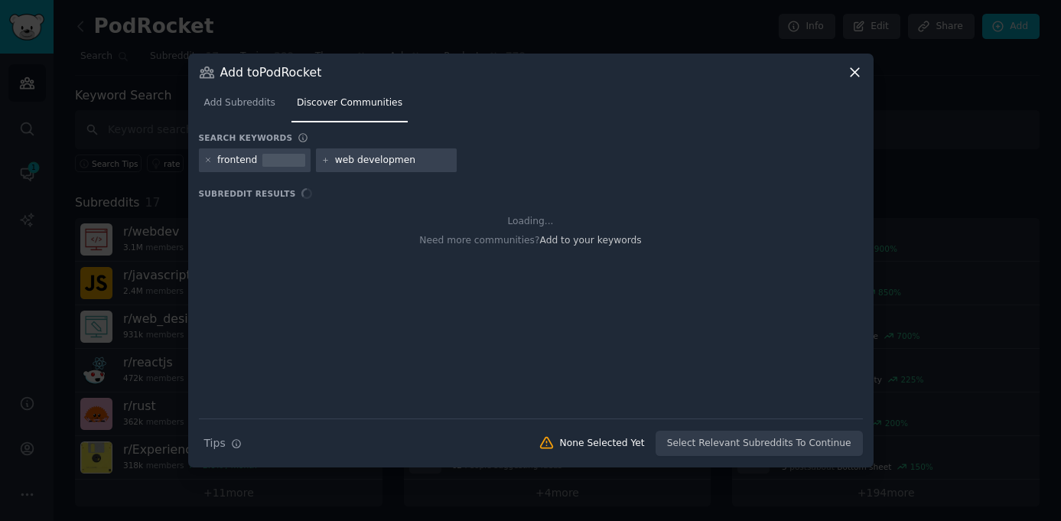
type input "web development"
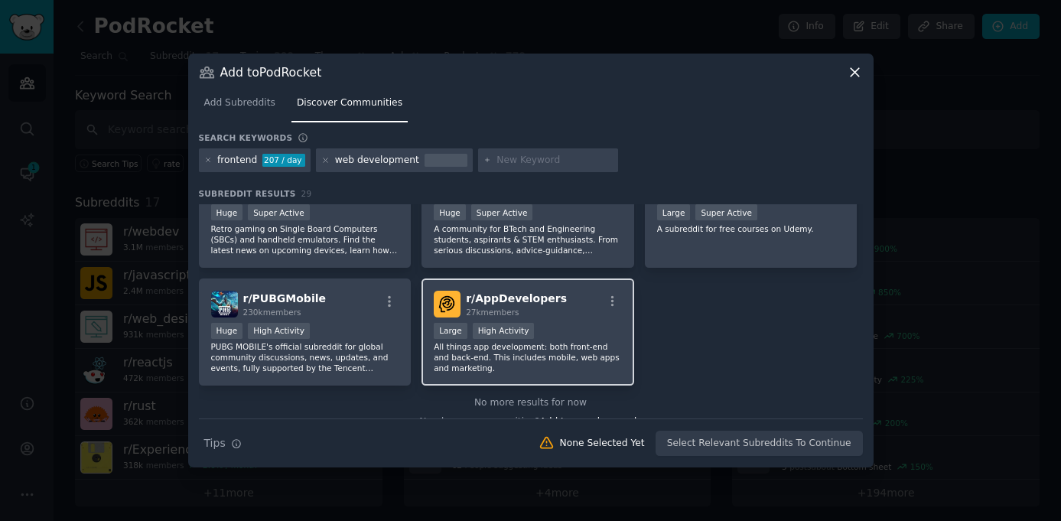
scroll to position [1010, 0]
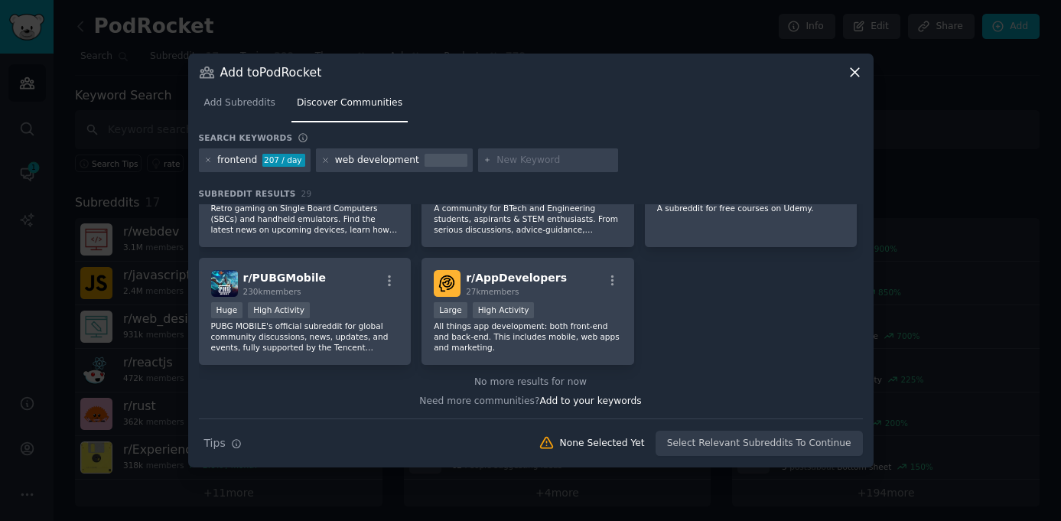
click at [860, 64] on icon at bounding box center [855, 72] width 16 height 16
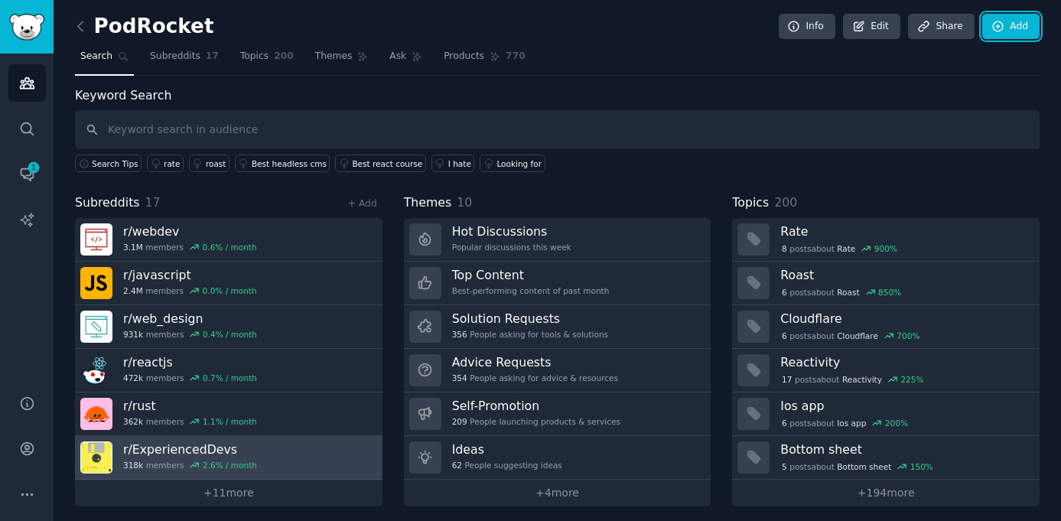
scroll to position [6, 0]
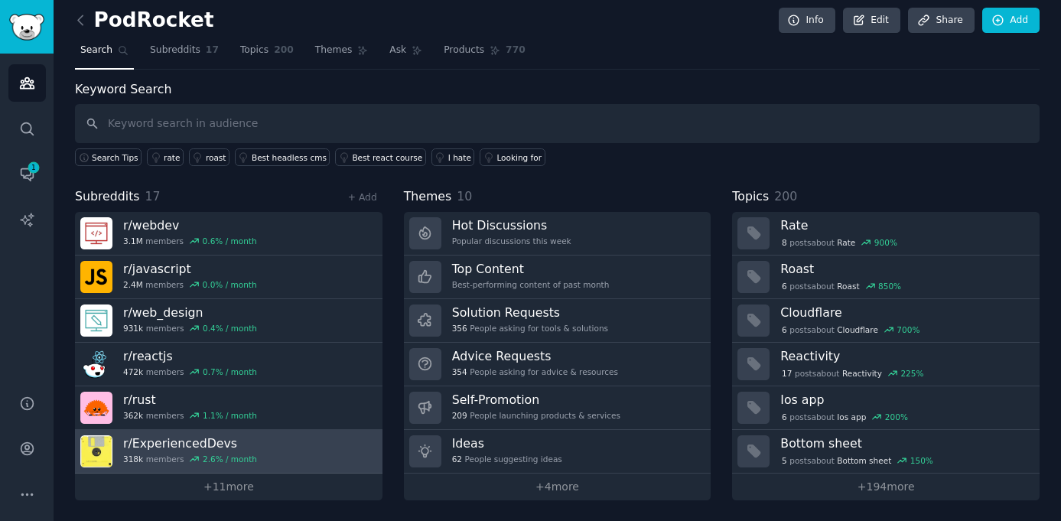
click at [96, 442] on img at bounding box center [96, 451] width 32 height 32
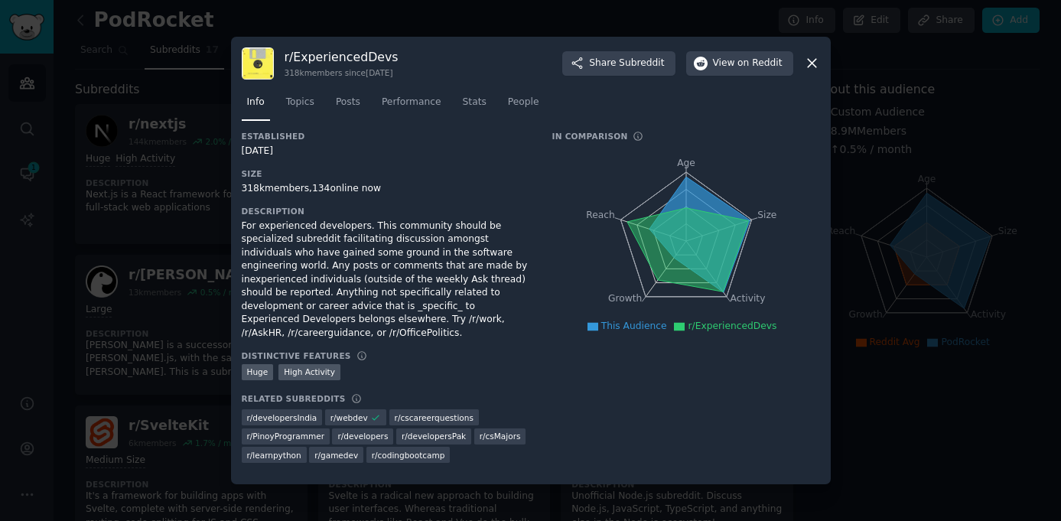
click at [332, 280] on div "For experienced developers. This community should be specialized subreddit faci…" at bounding box center [386, 279] width 289 height 121
click at [186, 288] on div at bounding box center [530, 260] width 1061 height 521
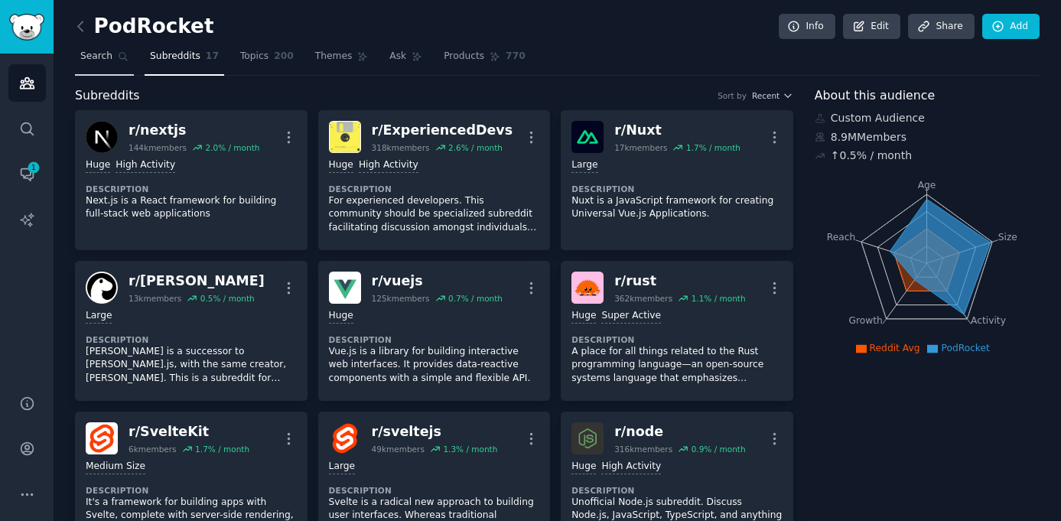
click at [107, 60] on span "Search" at bounding box center [96, 57] width 32 height 14
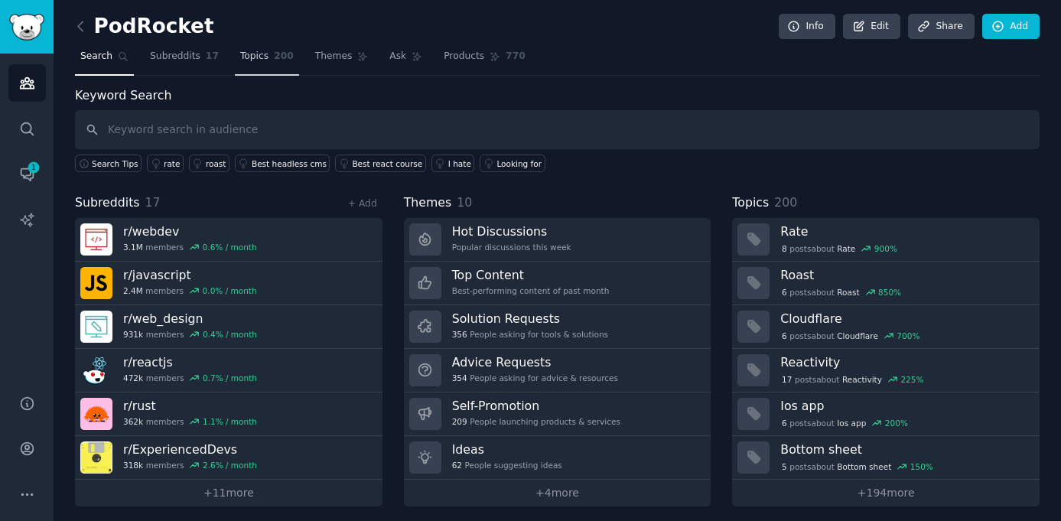
click at [255, 58] on span "Topics" at bounding box center [254, 57] width 28 height 14
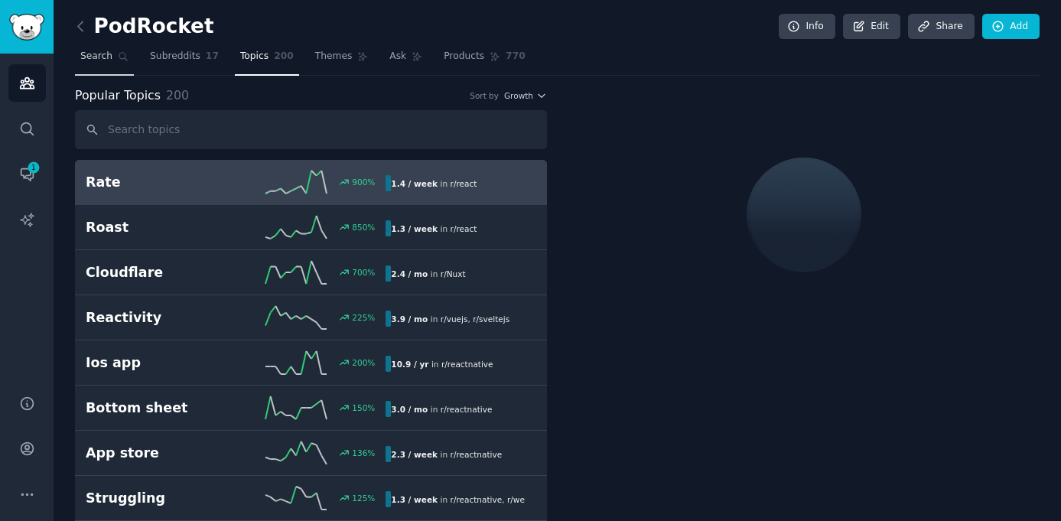
click at [93, 53] on span "Search" at bounding box center [96, 57] width 32 height 14
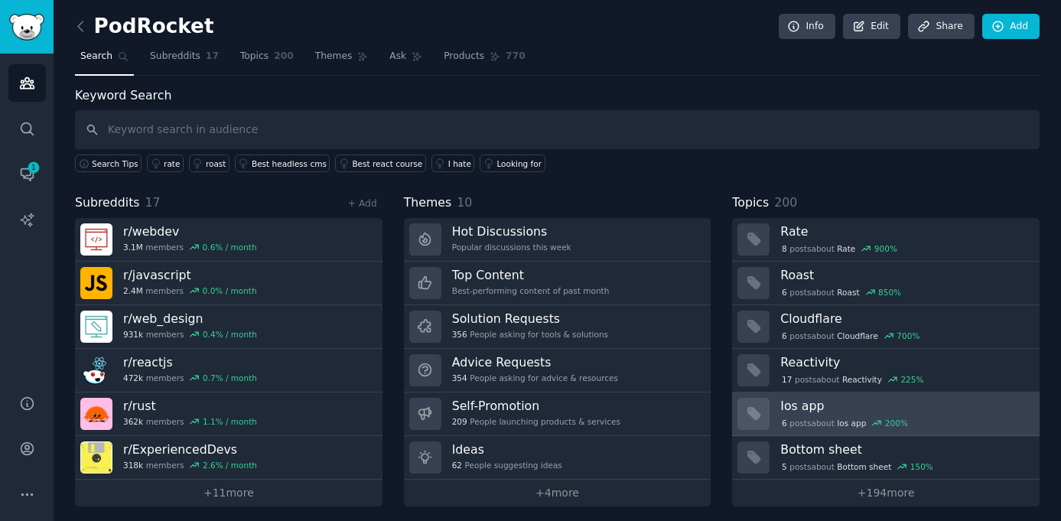
scroll to position [6, 0]
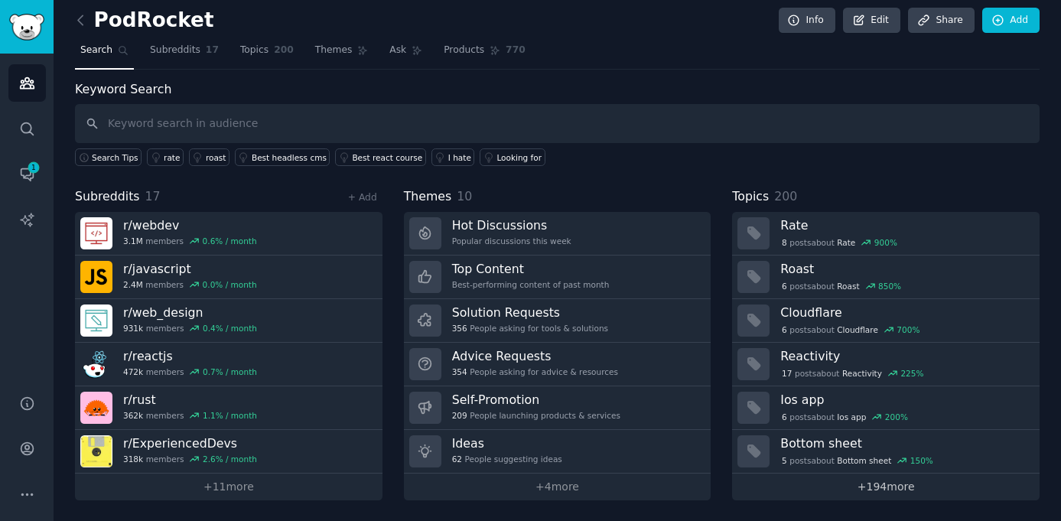
click at [781, 484] on link "+ 194 more" at bounding box center [885, 486] width 307 height 27
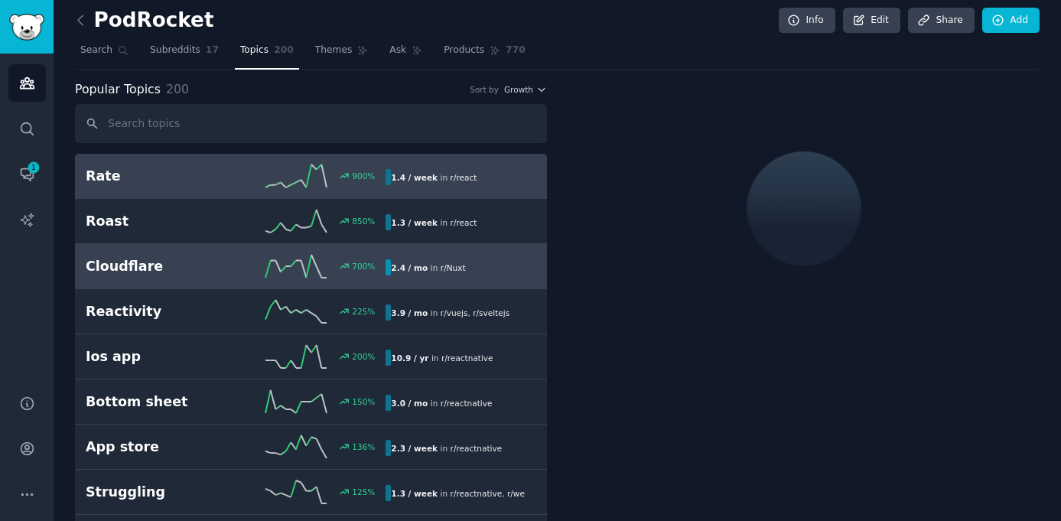
scroll to position [71, 0]
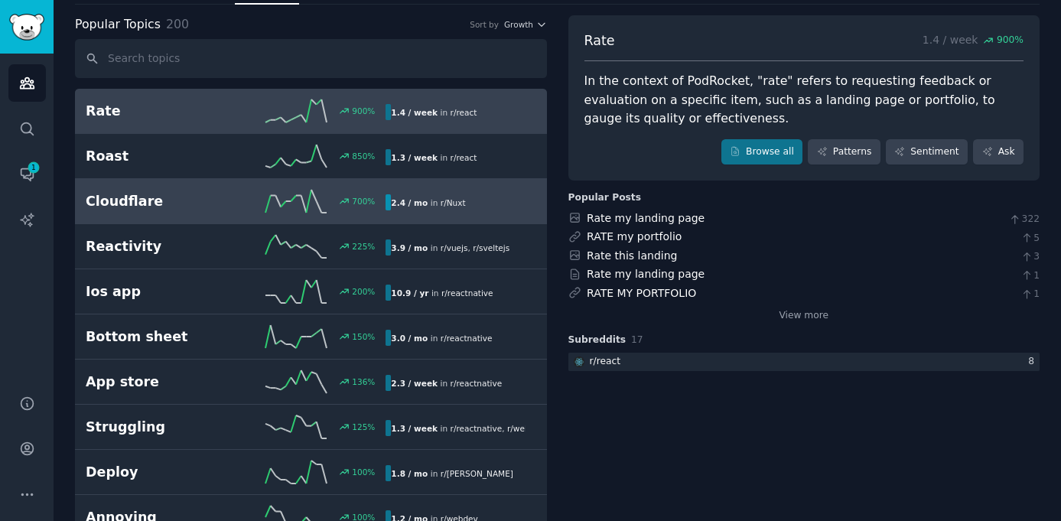
click at [327, 211] on div "700 %" at bounding box center [311, 201] width 150 height 23
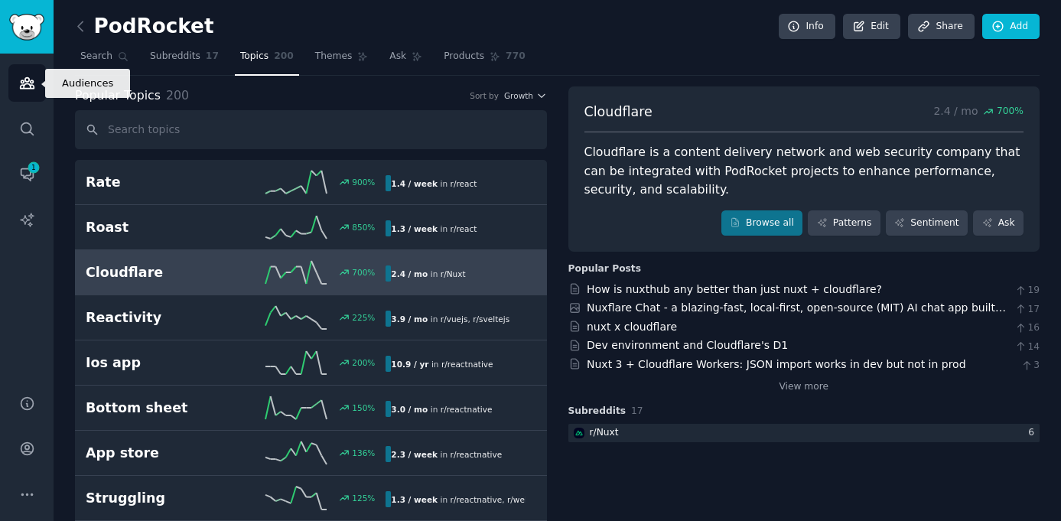
click at [28, 83] on icon "Sidebar" at bounding box center [27, 83] width 14 height 11
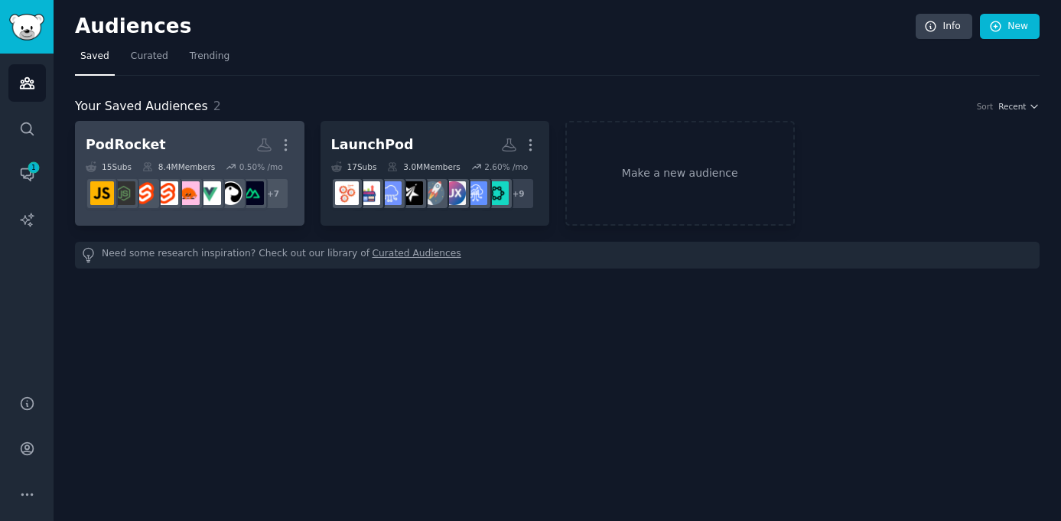
click at [177, 170] on div "8.4M Members" at bounding box center [178, 166] width 73 height 11
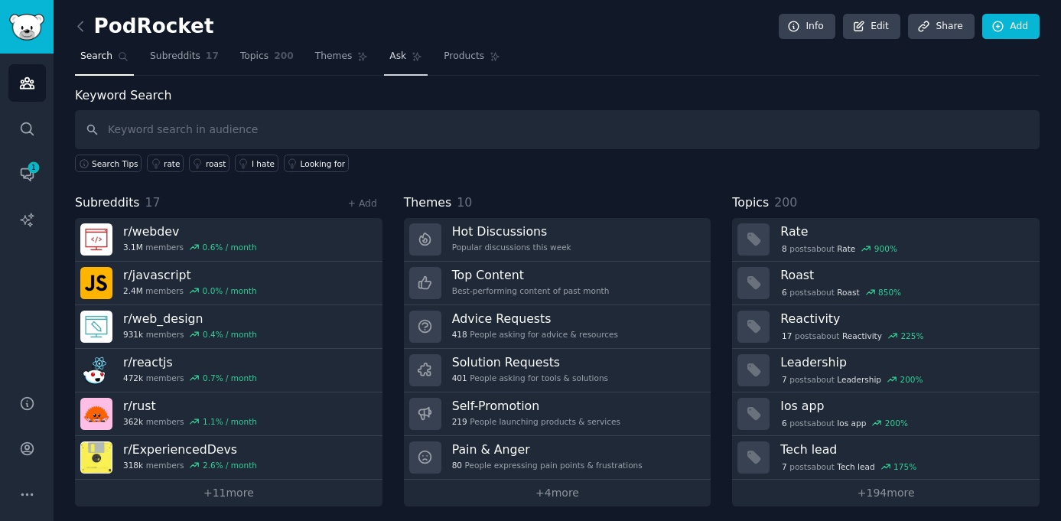
click at [414, 63] on link "Ask" at bounding box center [406, 59] width 44 height 31
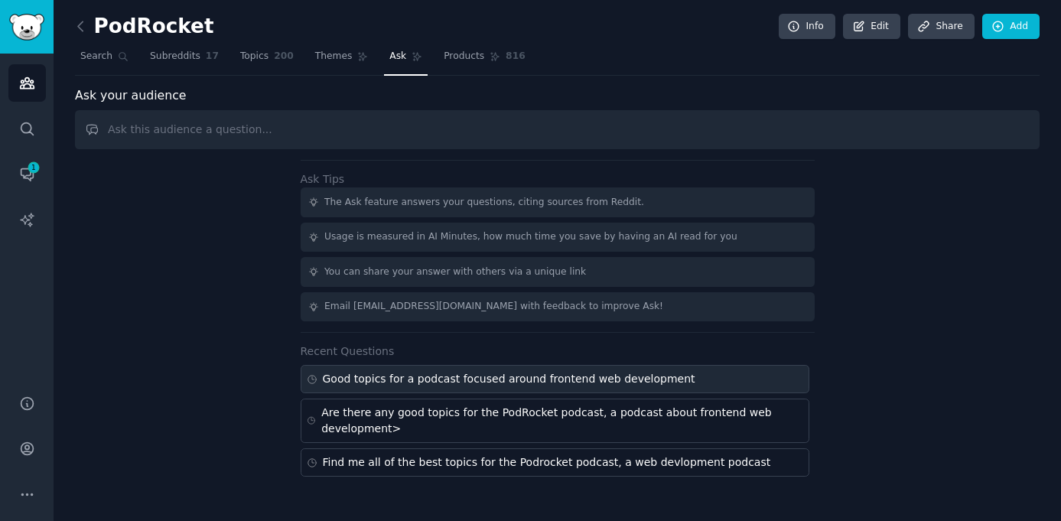
click at [446, 380] on div "Good topics for a podcast focused around frontend web development" at bounding box center [509, 379] width 372 height 16
type input "Good topics for a podcast focused around frontend web development"
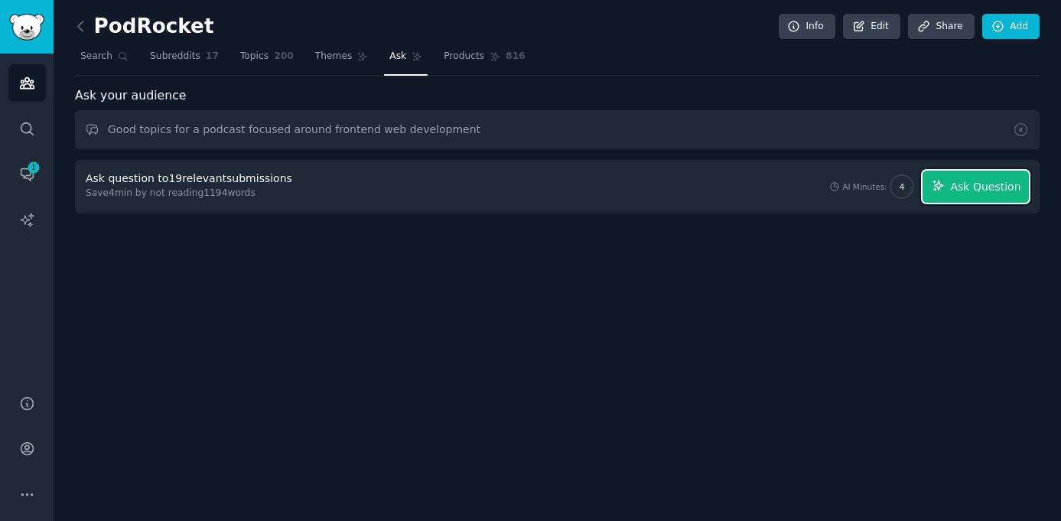
click at [970, 197] on button "Ask Question" at bounding box center [975, 187] width 106 height 32
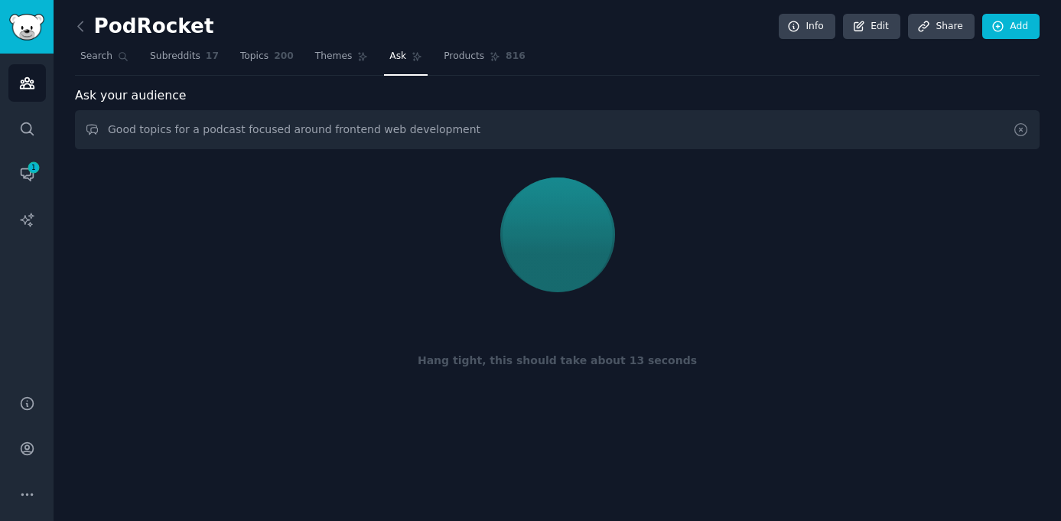
click at [1022, 132] on icon at bounding box center [1020, 130] width 16 height 16
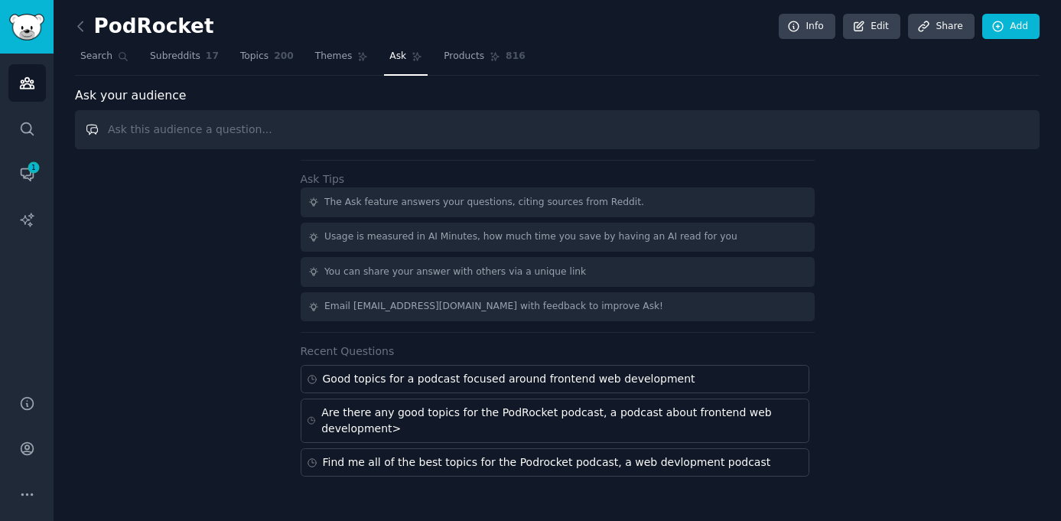
click at [434, 148] on input "text" at bounding box center [557, 129] width 964 height 39
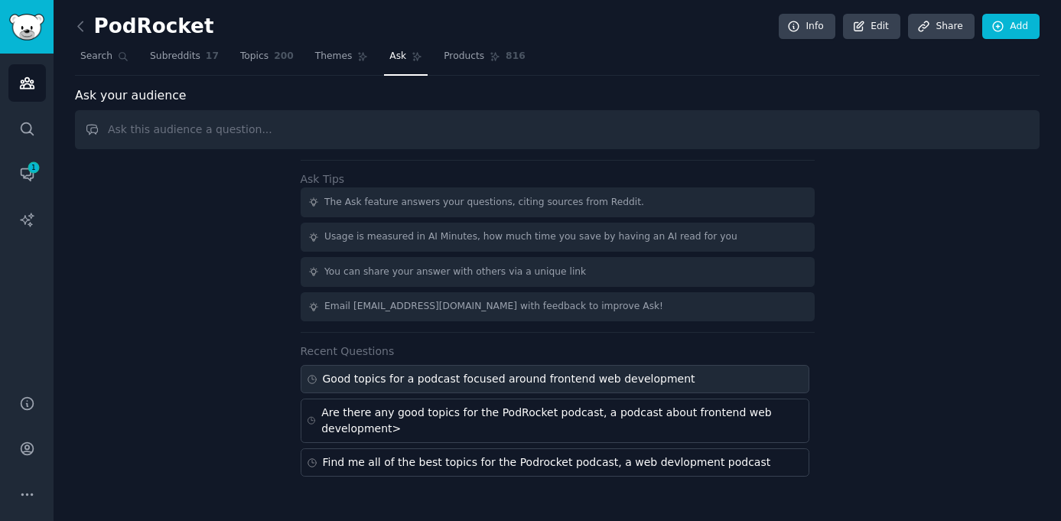
click at [438, 375] on div "Good topics for a podcast focused around frontend web development" at bounding box center [509, 379] width 372 height 16
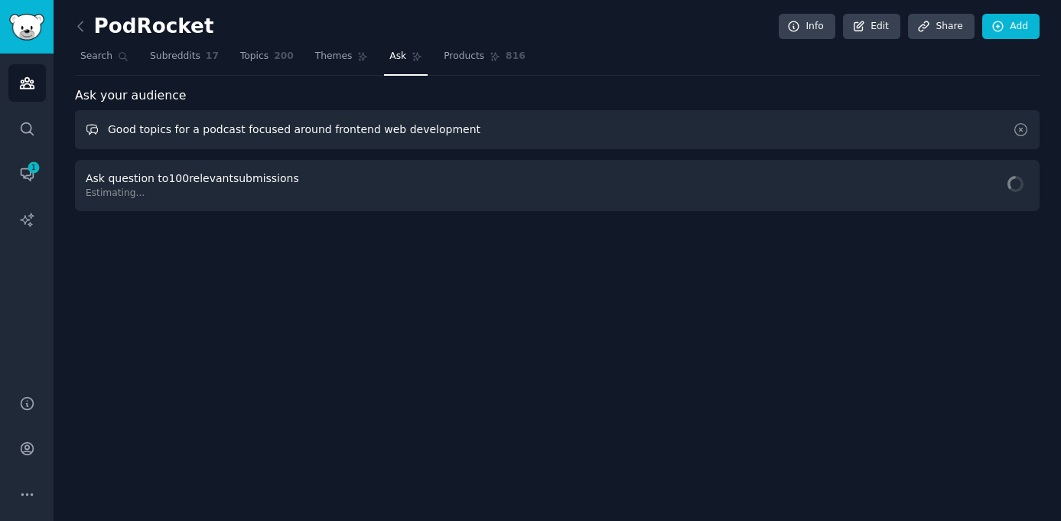
click at [139, 134] on input "Good topics for a podcast focused around frontend web development" at bounding box center [557, 129] width 964 height 39
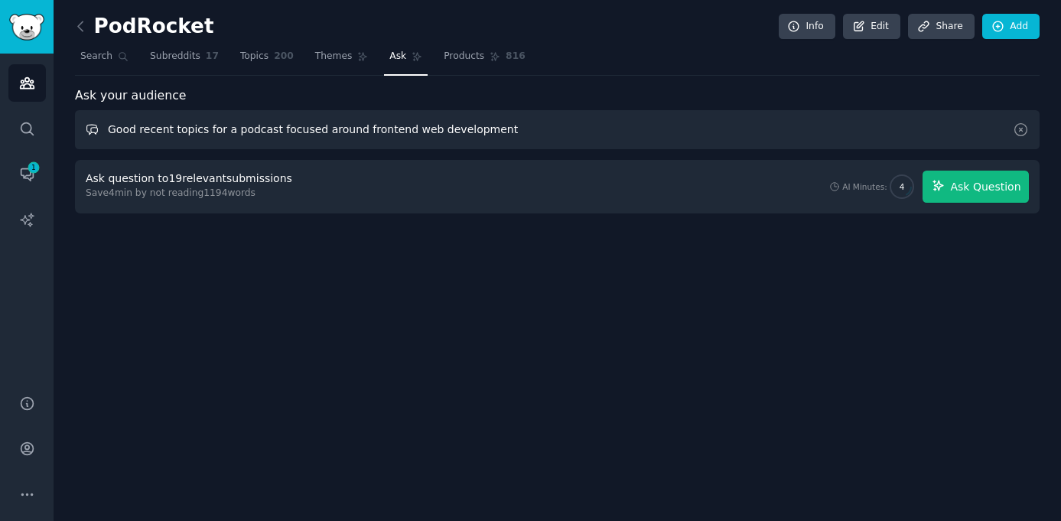
type input "Good recent topics for a podcast focused around frontend web development"
click at [977, 186] on span "Ask Question" at bounding box center [985, 187] width 70 height 16
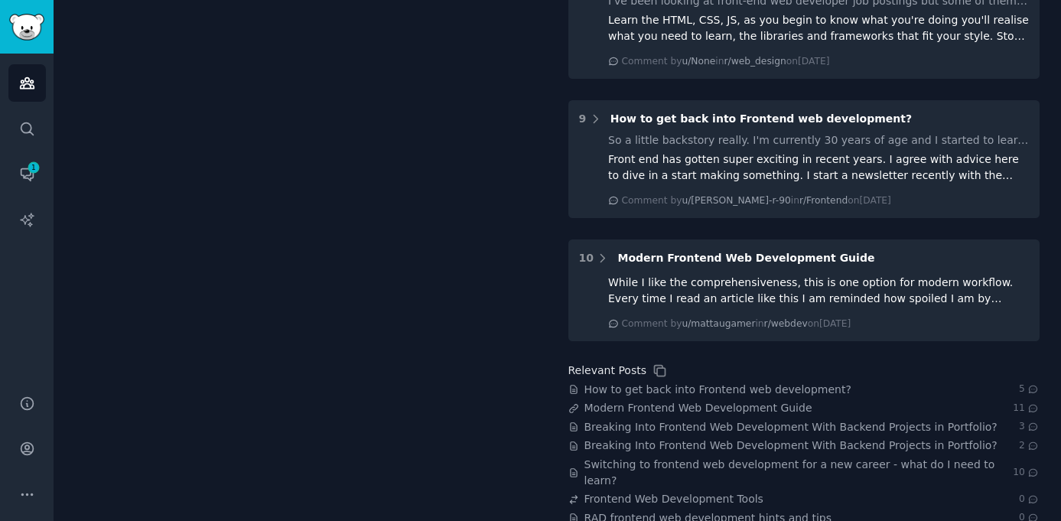
scroll to position [1282, 0]
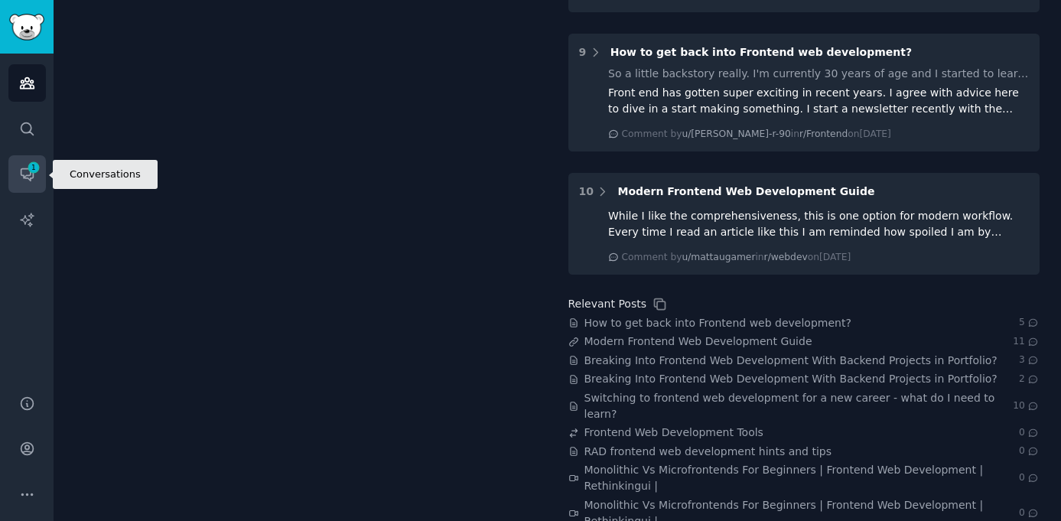
click at [31, 167] on span "1" at bounding box center [34, 167] width 14 height 11
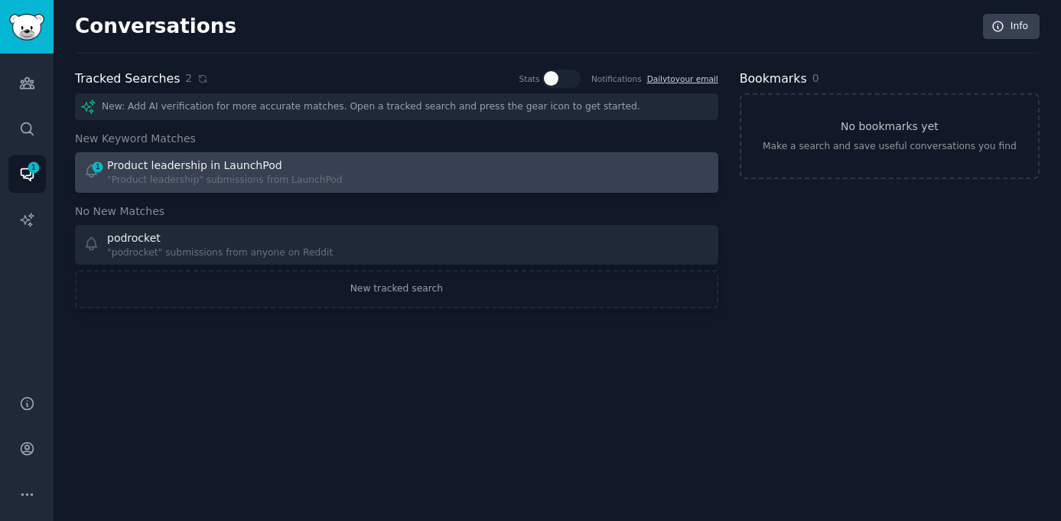
click at [186, 172] on div "Product leadership in LaunchPod" at bounding box center [194, 166] width 175 height 16
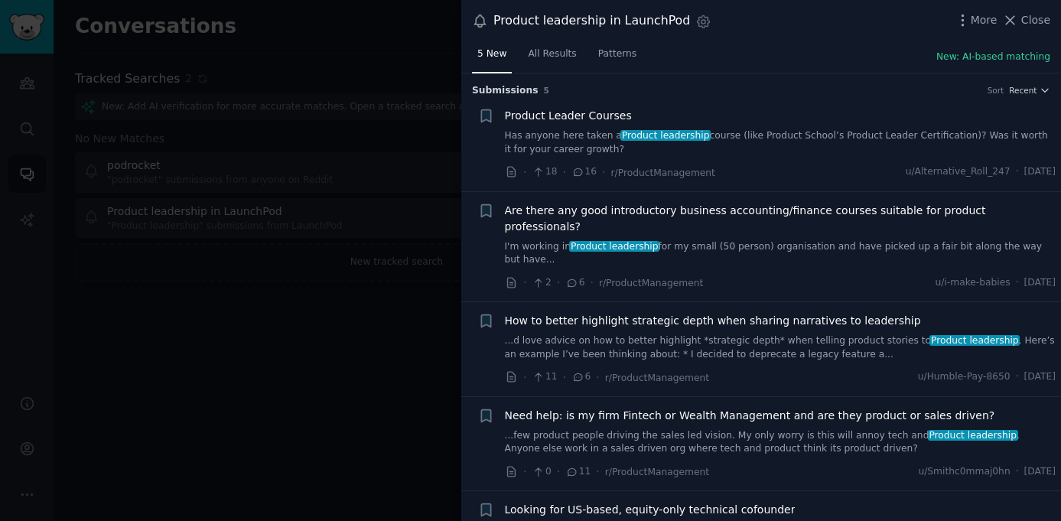
click at [102, 275] on div at bounding box center [530, 260] width 1061 height 521
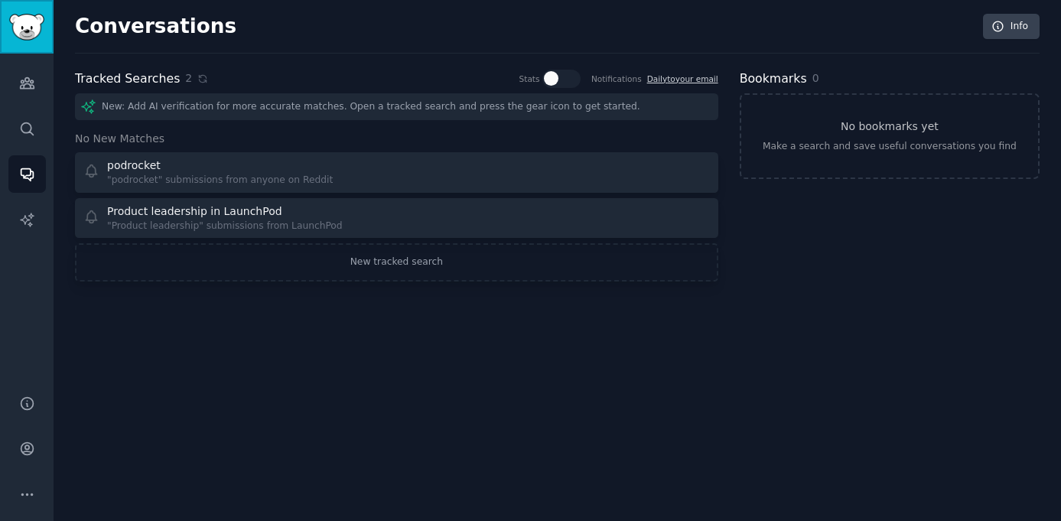
click at [31, 42] on link "Sidebar" at bounding box center [27, 27] width 54 height 54
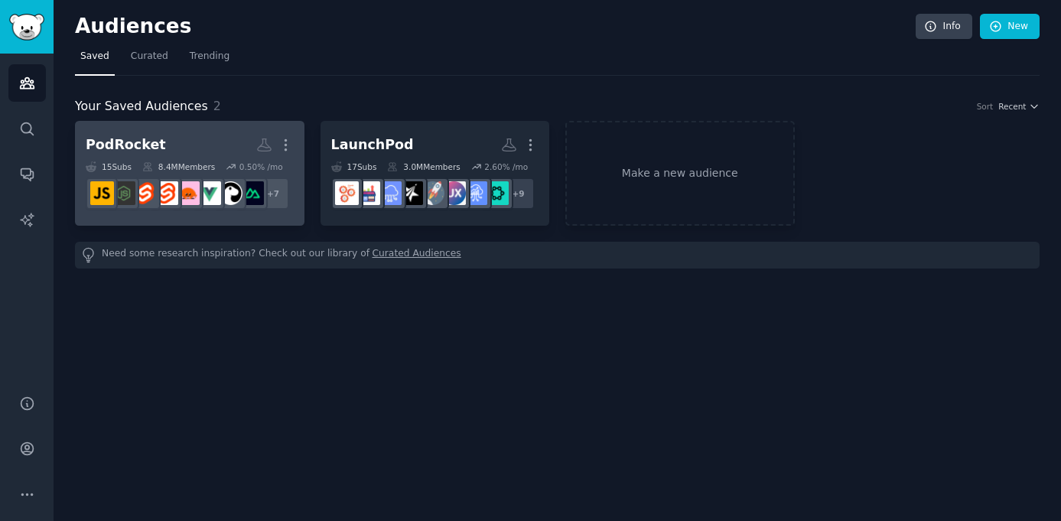
click at [157, 141] on h2 "PodRocket More" at bounding box center [190, 145] width 208 height 27
